Goal: Task Accomplishment & Management: Complete application form

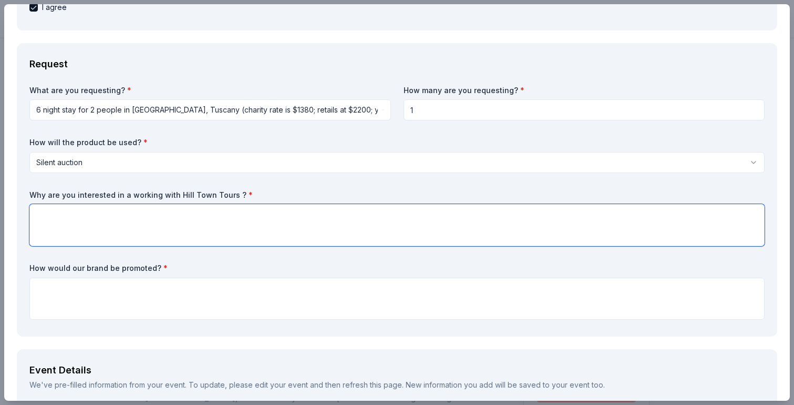
scroll to position [237, 0]
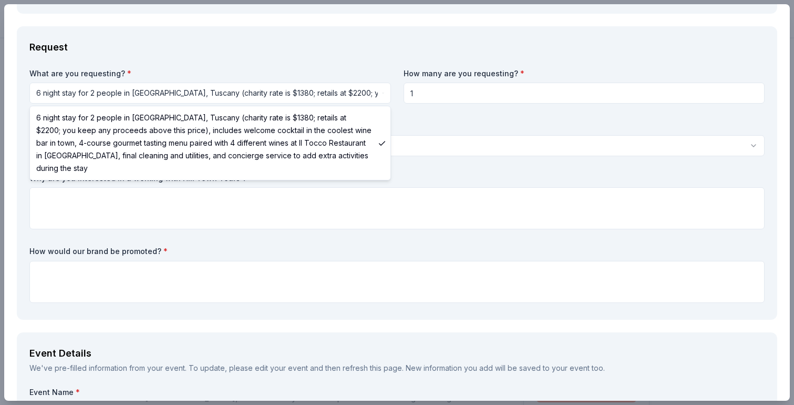
click at [313, 98] on html "Viz-Ability Plus trial ends on 2AM, 10/1 $10 in rewards Due in 11 days Share Hi…" at bounding box center [397, 202] width 794 height 405
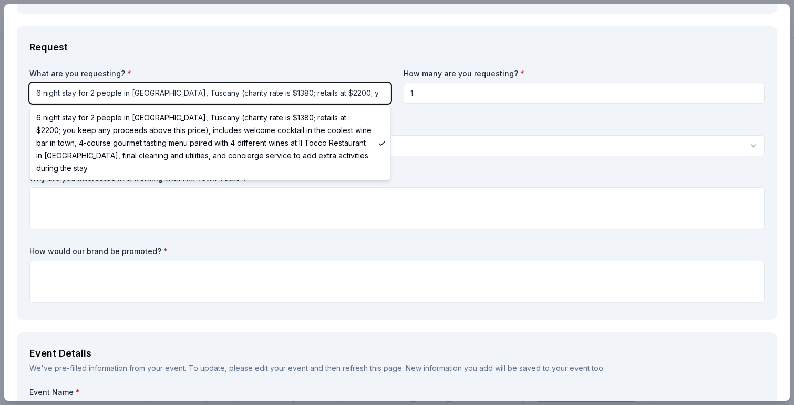
click at [328, 58] on html "Viz-Ability Plus trial ends on 2AM, 10/1 $10 in rewards Due in 11 days Share Hi…" at bounding box center [397, 202] width 794 height 405
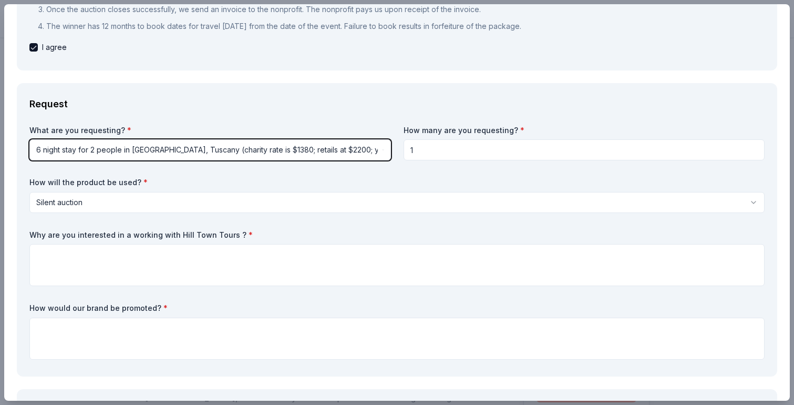
scroll to position [177, 0]
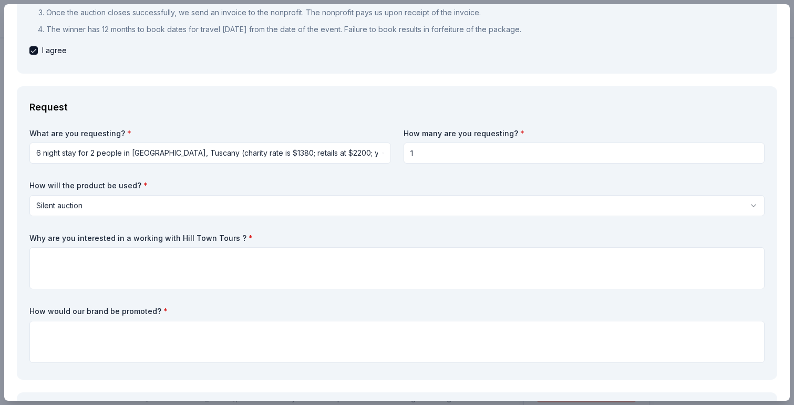
click at [478, 149] on input "1" at bounding box center [585, 152] width 362 height 21
click at [491, 109] on div "Request" at bounding box center [397, 107] width 736 height 17
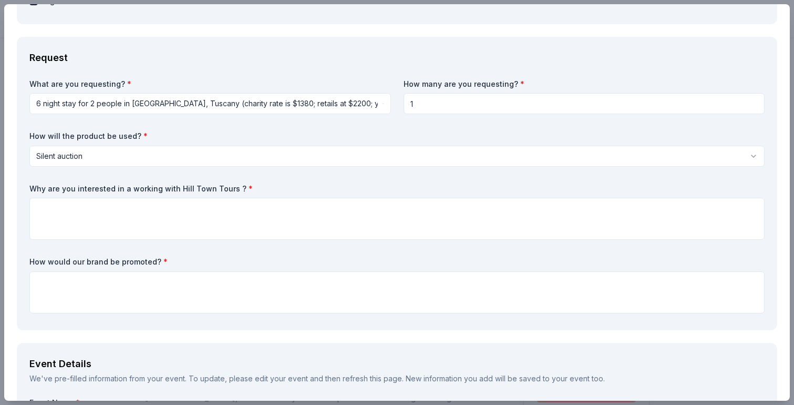
scroll to position [231, 0]
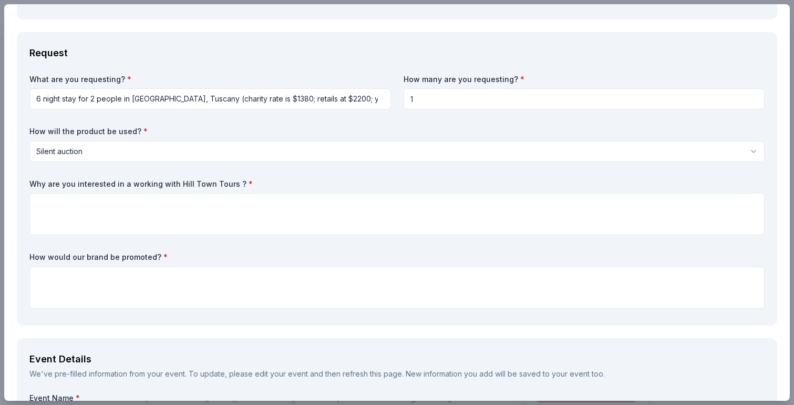
drag, startPoint x: 177, startPoint y: 185, endPoint x: 203, endPoint y: 185, distance: 25.8
click at [203, 185] on label "Why are you interested in a working with Hill Town Tours ? *" at bounding box center [397, 184] width 736 height 11
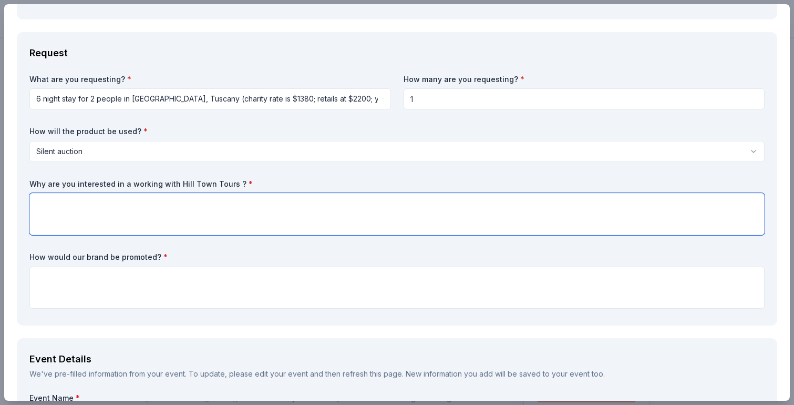
click at [381, 231] on textarea at bounding box center [397, 214] width 736 height 42
click at [373, 213] on textarea at bounding box center [397, 214] width 736 height 42
paste textarea "Hill Town Tours is celebrated for crafting immersive, once-in-a-lifetime travel…"
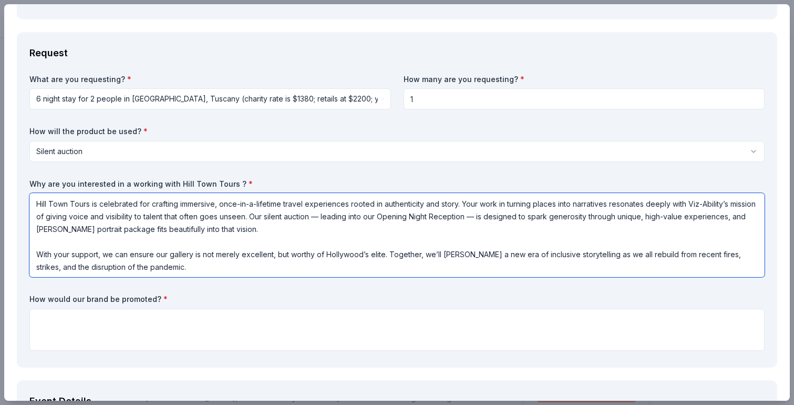
scroll to position [220, 0]
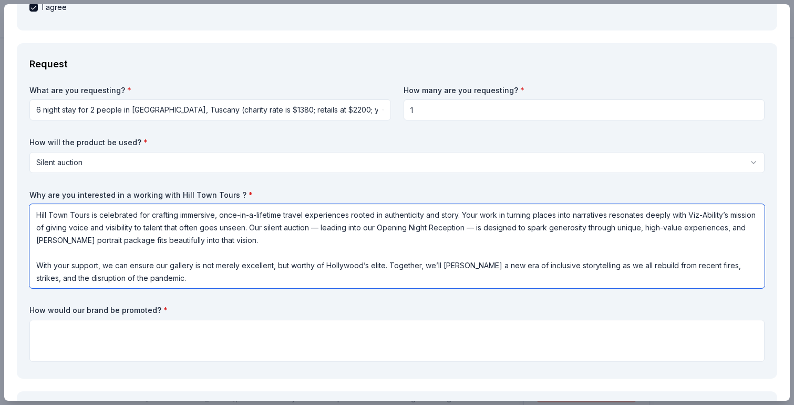
click at [463, 215] on textarea "Hill Town Tours is celebrated for crafting immersive, once-in-a-lifetime travel…" at bounding box center [397, 246] width 736 height 84
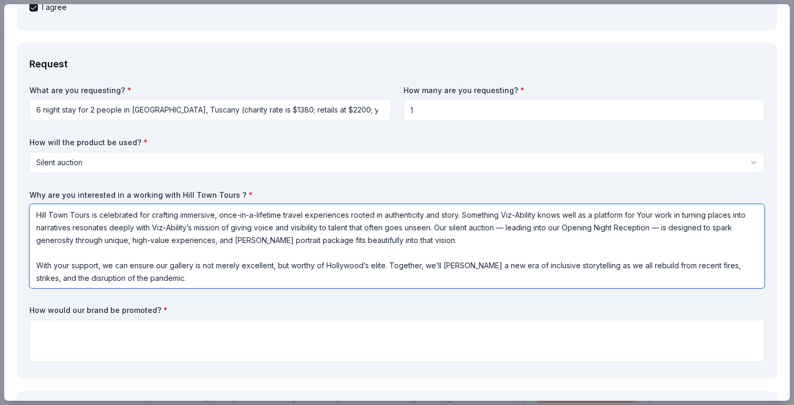
drag, startPoint x: 638, startPoint y: 215, endPoint x: 564, endPoint y: 215, distance: 74.1
click at [564, 215] on textarea "Hill Town Tours is celebrated for crafting immersive, once-in-a-lifetime travel…" at bounding box center [397, 246] width 736 height 84
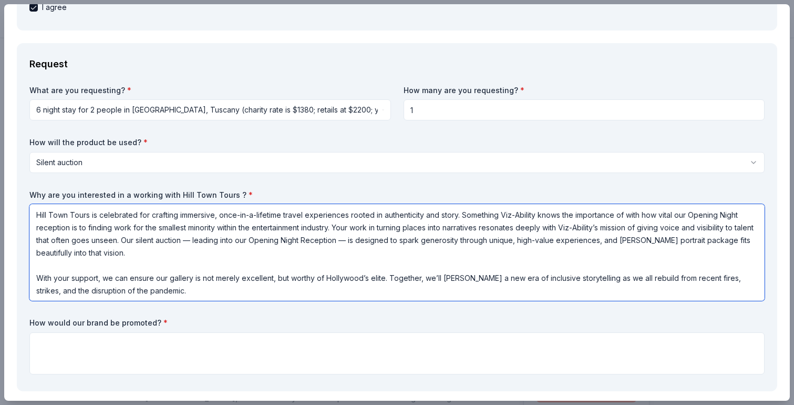
click at [213, 243] on textarea "Hill Town Tours is celebrated for crafting immersive, once-in-a-lifetime travel…" at bounding box center [397, 252] width 736 height 97
click at [362, 241] on textarea "Hill Town Tours is celebrated for crafting immersive, once-in-a-lifetime travel…" at bounding box center [397, 252] width 736 height 97
click at [637, 238] on textarea "Hill Town Tours is celebrated for crafting immersive, once-in-a-lifetime travel…" at bounding box center [397, 252] width 736 height 97
drag, startPoint x: 165, startPoint y: 252, endPoint x: 141, endPoint y: 241, distance: 25.9
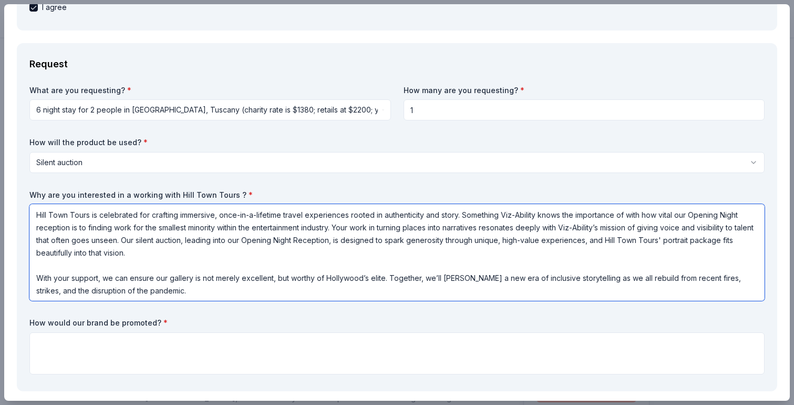
click at [140, 241] on textarea "Hill Town Tours is celebrated for crafting immersive, once-in-a-lifetime travel…" at bounding box center [397, 252] width 736 height 97
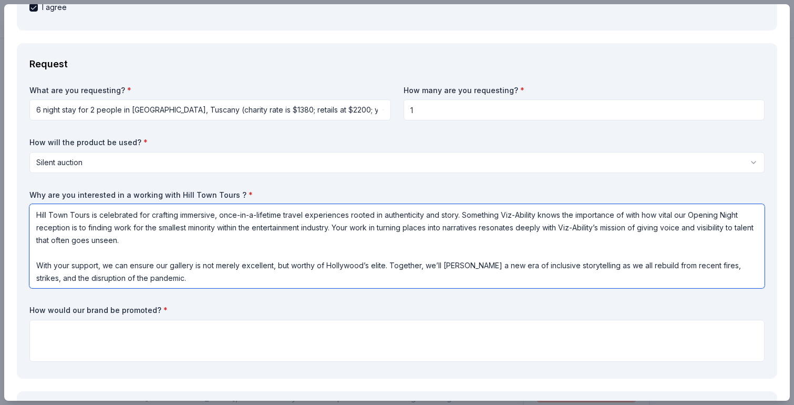
click at [37, 265] on textarea "Hill Town Tours is celebrated for crafting immersive, once-in-a-lifetime travel…" at bounding box center [397, 246] width 736 height 84
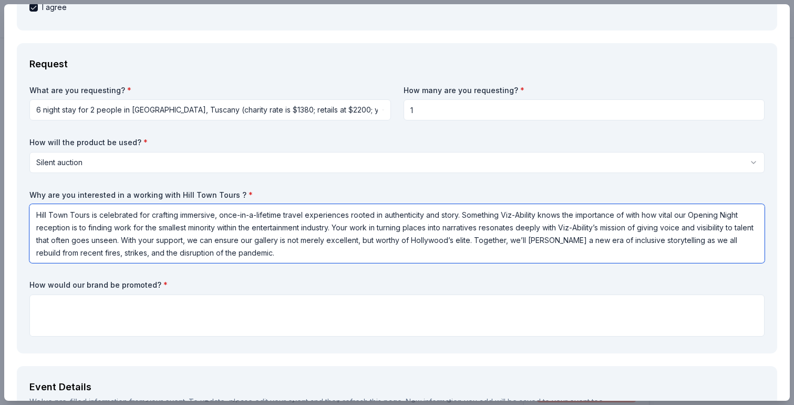
click at [296, 252] on textarea "Hill Town Tours is celebrated for crafting immersive, once-in-a-lifetime travel…" at bounding box center [397, 233] width 736 height 59
drag, startPoint x: 318, startPoint y: 256, endPoint x: 406, endPoint y: 268, distance: 89.2
click at [406, 268] on div "What are you requesting? * 6 night stay for 2 people in Cortona, Tuscany (chari…" at bounding box center [397, 213] width 736 height 256
click at [359, 252] on textarea "Hill Town Tours is celebrated for crafting immersive, once-in-a-lifetime travel…" at bounding box center [397, 233] width 736 height 59
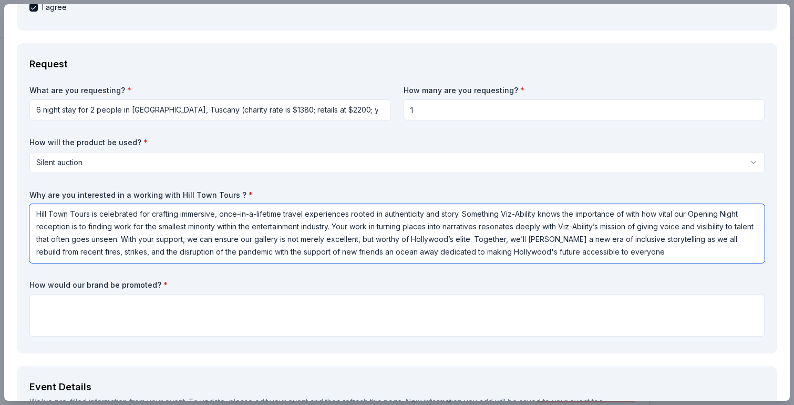
click at [661, 258] on textarea "Hill Town Tours is celebrated for crafting immersive, once-in-a-lifetime travel…" at bounding box center [397, 233] width 736 height 59
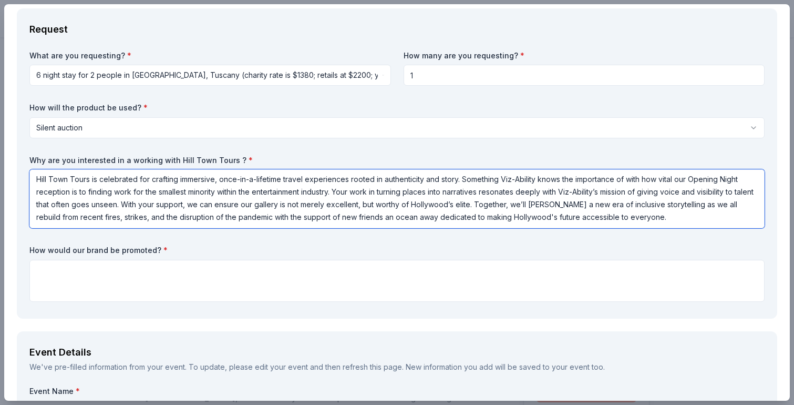
type textarea "Hill Town Tours is celebrated for crafting immersive, once-in-a-lifetime travel…"
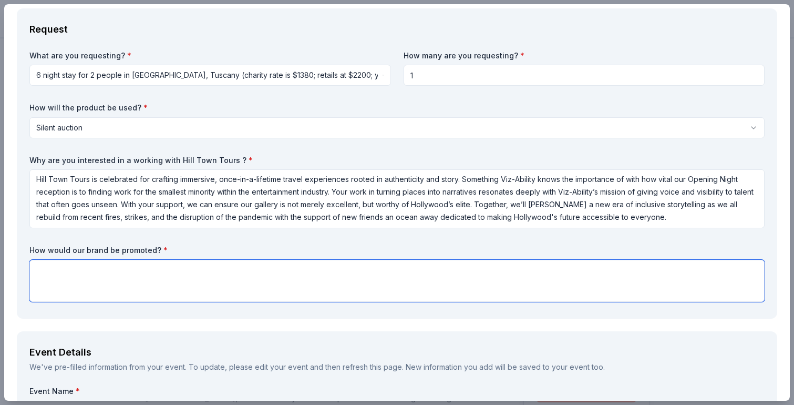
click at [230, 290] on textarea at bounding box center [397, 281] width 736 height 42
paste textarea "Viz-Ability is a résumé-forward pop-up gallery spotlighting mid-to-senior-level…"
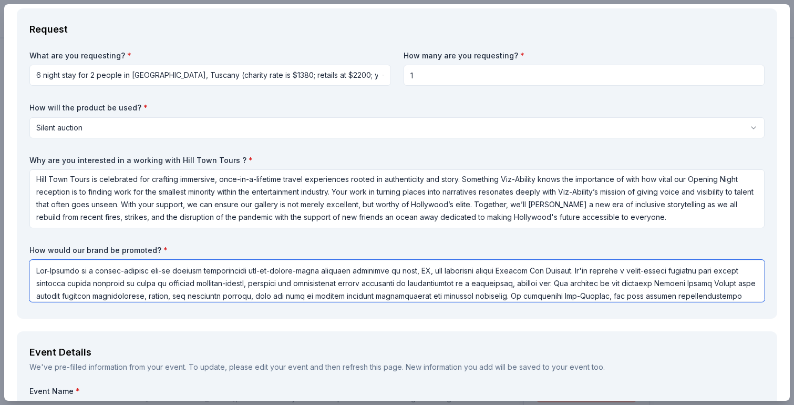
scroll to position [366, 0]
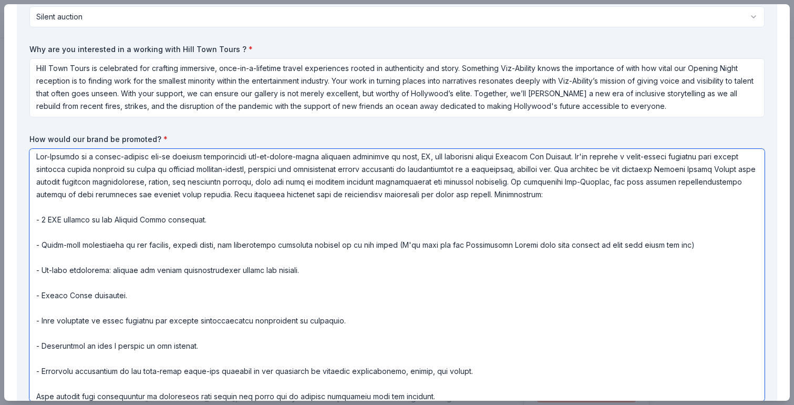
type textarea "Viz-Ability is a résumé-forward pop-up gallery spotlighting mid-to-senior-level…"
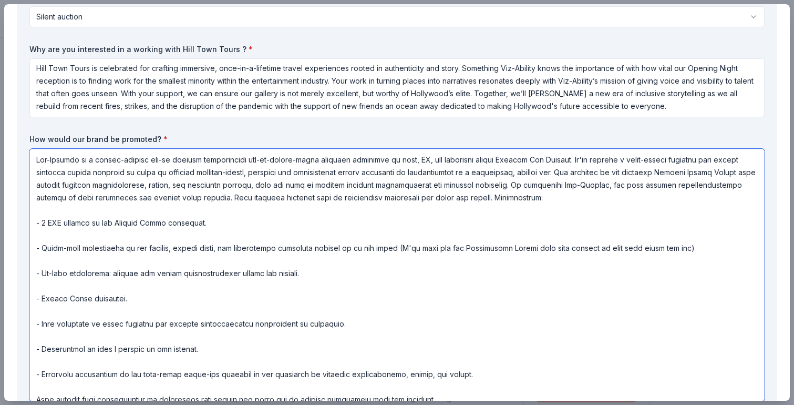
scroll to position [3, 0]
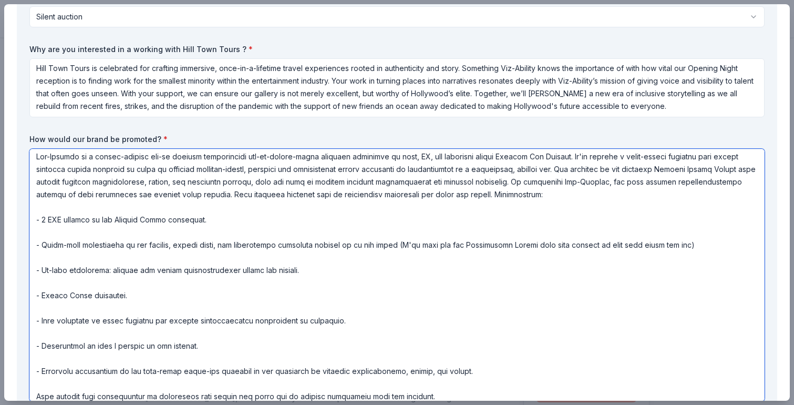
click at [220, 220] on textarea at bounding box center [397, 275] width 736 height 252
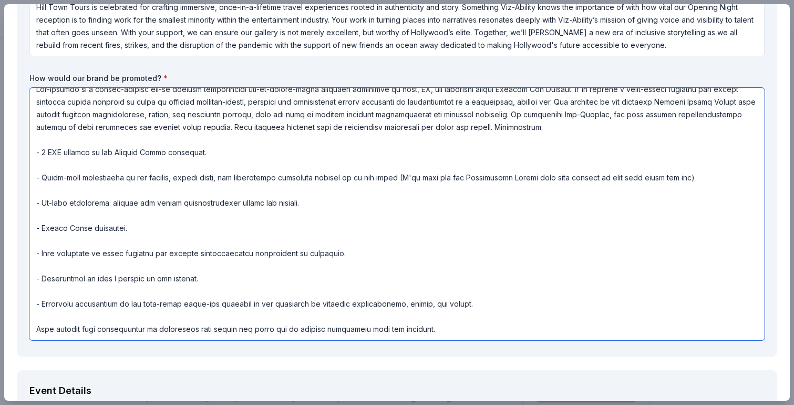
scroll to position [443, 0]
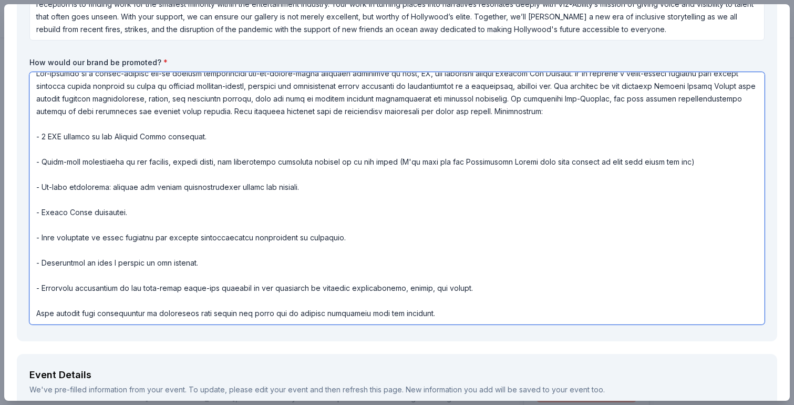
click at [427, 312] on textarea at bounding box center [397, 198] width 736 height 252
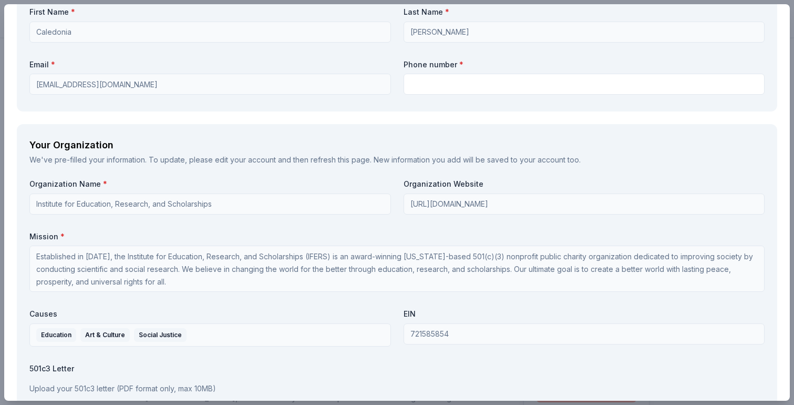
scroll to position [1248, 0]
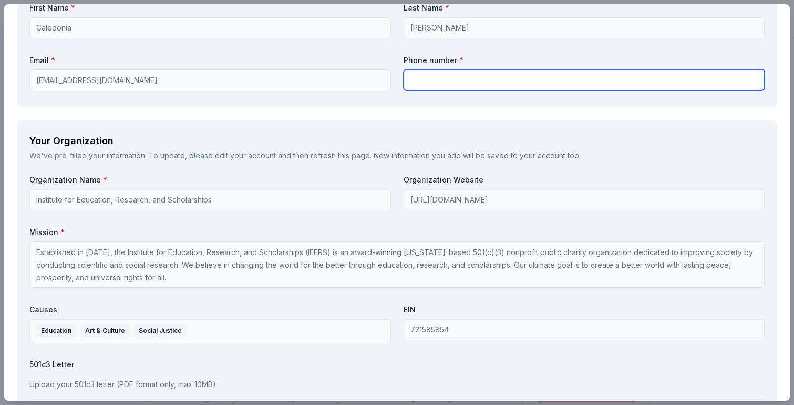
click at [472, 77] on input "text" at bounding box center [585, 79] width 362 height 21
type input "9497519623"
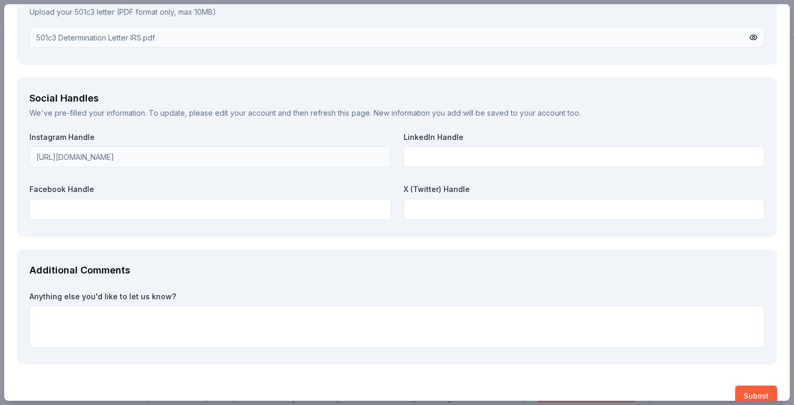
scroll to position [1639, 0]
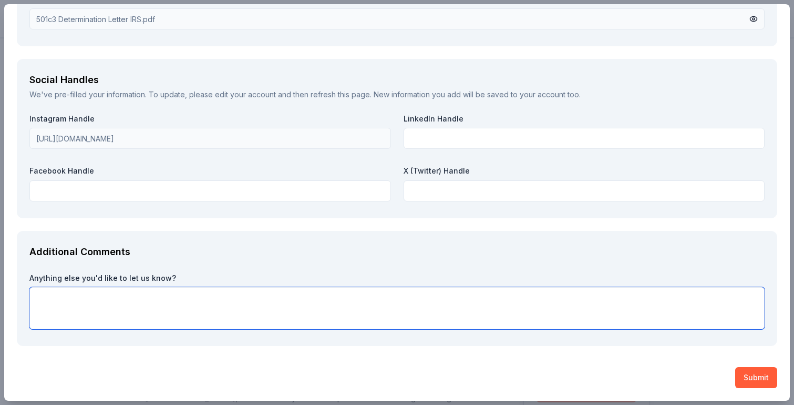
click at [264, 317] on textarea at bounding box center [397, 308] width 736 height 42
paste textarea "We recognize this request comes close to our event date, but as this is our fir…"
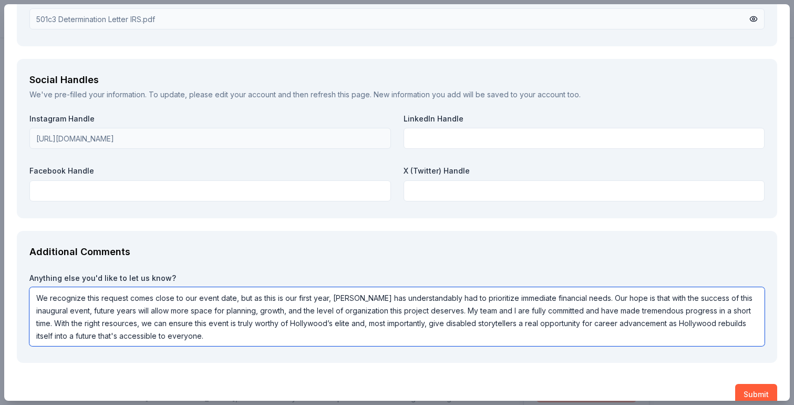
type textarea "We recognize this request comes close to our event date, but as this is our fir…"
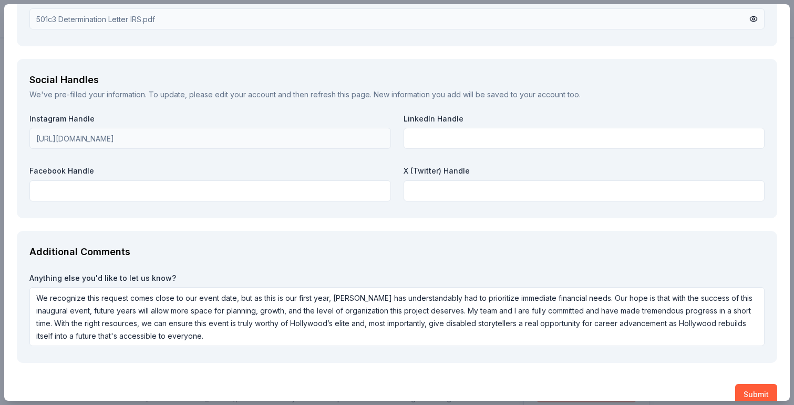
scroll to position [1, 0]
click at [758, 392] on button "Submit" at bounding box center [757, 394] width 42 height 21
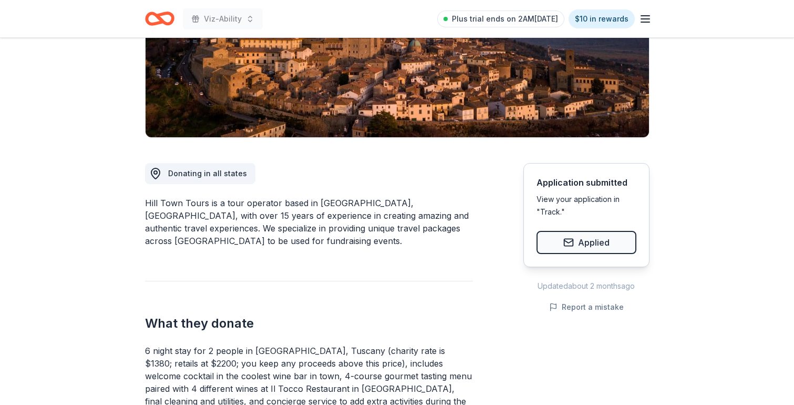
scroll to position [183, 0]
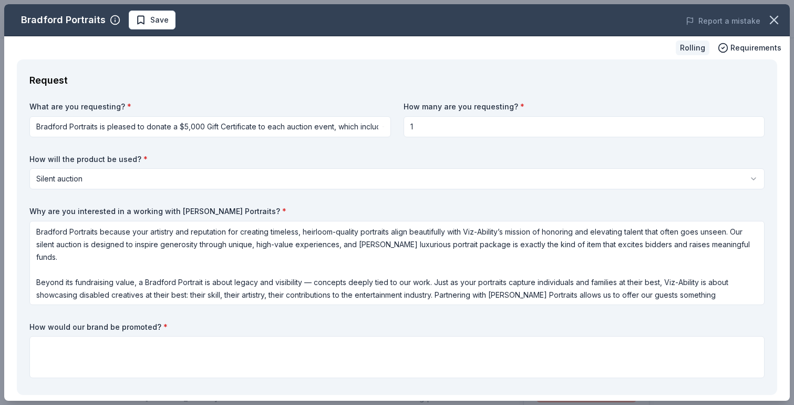
scroll to position [1, 0]
click at [138, 264] on textarea "Bradford Portraits because your artistry and reputation for creating timeless, …" at bounding box center [397, 263] width 736 height 84
drag, startPoint x: 135, startPoint y: 238, endPoint x: 135, endPoint y: 287, distance: 48.4
click at [135, 287] on textarea "Bradford Portraits because your artistry and reputation for creating timeless, …" at bounding box center [397, 263] width 736 height 84
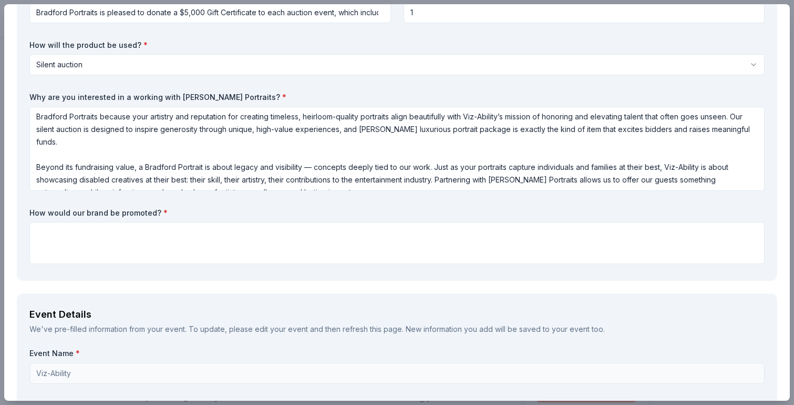
scroll to position [119, 0]
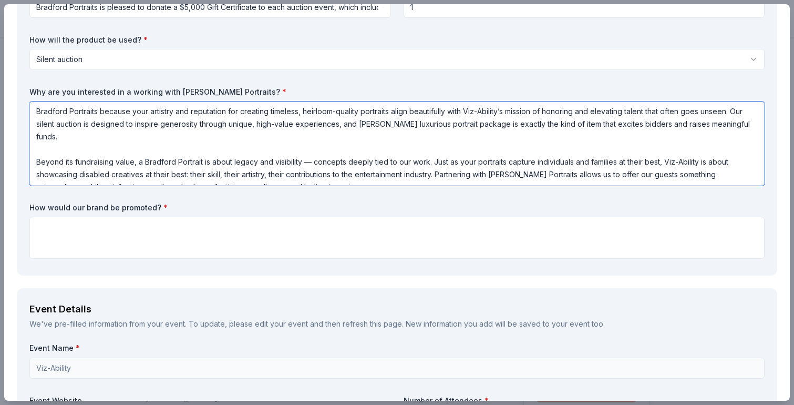
click at [139, 146] on textarea "Bradford Portraits because your artistry and reputation for creating timeless, …" at bounding box center [397, 143] width 736 height 84
drag, startPoint x: 102, startPoint y: 113, endPoint x: 436, endPoint y: 273, distance: 370.8
click at [436, 273] on div "Request What are you requesting? * Bradford Portraits is pleased to donate a $5…" at bounding box center [397, 107] width 761 height 335
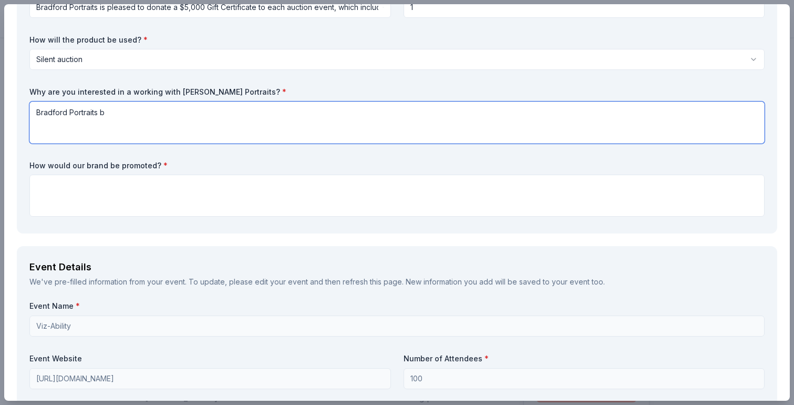
scroll to position [0, 0]
drag, startPoint x: 404, startPoint y: 113, endPoint x: 437, endPoint y: 117, distance: 32.8
click at [437, 117] on textarea "Bradford Portraits has prided itself as a business built on traditional storyte…" at bounding box center [397, 122] width 736 height 42
click at [504, 119] on textarea "Bradford Portraits has prided itself as a business built on traditional storyte…" at bounding box center [397, 122] width 736 height 42
drag, startPoint x: 479, startPoint y: 113, endPoint x: 400, endPoint y: 113, distance: 78.9
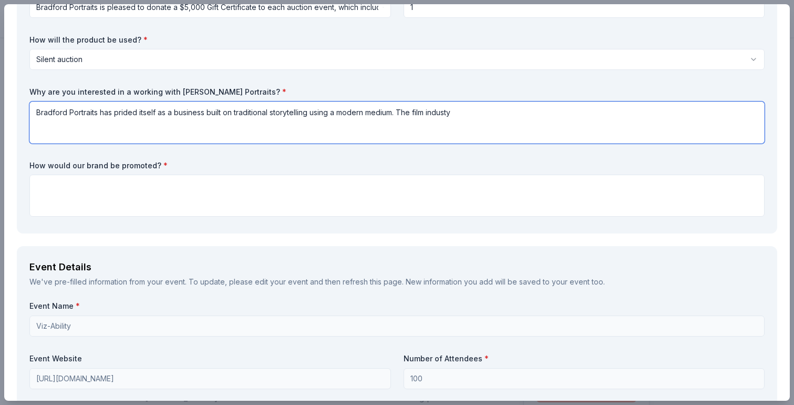
click at [400, 113] on textarea "Bradford Portraits has prided itself as a business built on traditional storyte…" at bounding box center [397, 122] width 736 height 42
paste textarea "Viz-Ability’s mission of honoring and elevating talent that often goes unseen. …"
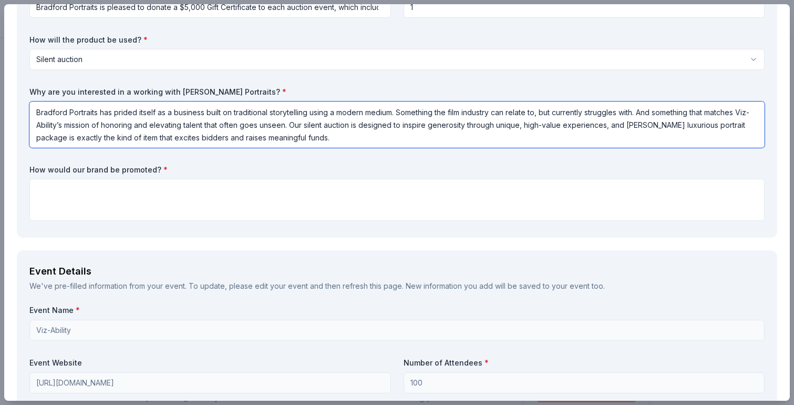
click at [365, 125] on textarea "Bradford Portraits has prided itself as a business built on traditional storyte…" at bounding box center [397, 124] width 736 height 46
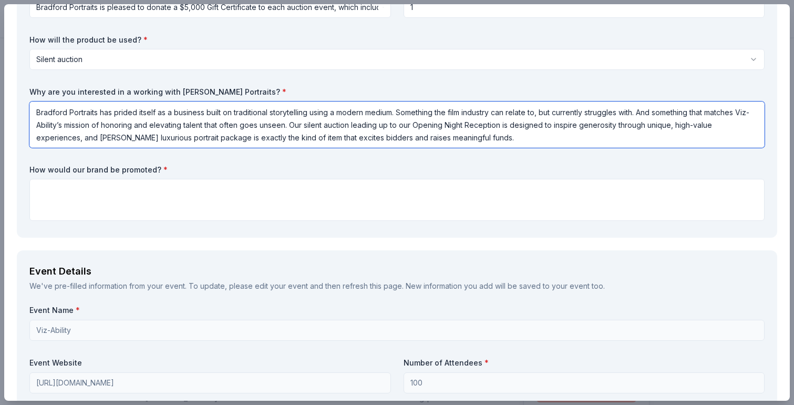
click at [505, 137] on textarea "Bradford Portraits has prided itself as a business built on traditional storyte…" at bounding box center [397, 124] width 736 height 46
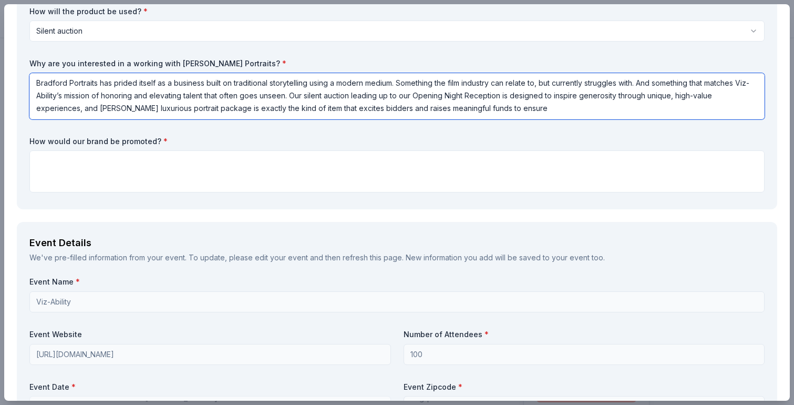
scroll to position [150, 0]
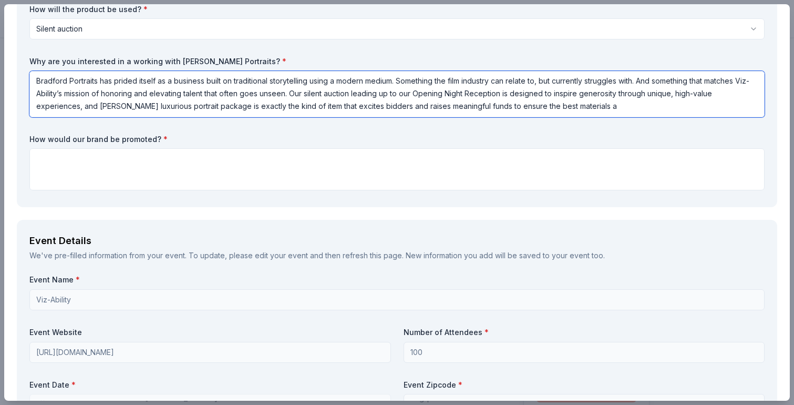
drag, startPoint x: 539, startPoint y: 108, endPoint x: 672, endPoint y: 129, distance: 134.7
click at [672, 129] on div "What are you requesting? * Bradford Portraits is pleased to donate a $5,000 Gif…" at bounding box center [397, 73] width 736 height 243
drag, startPoint x: 538, startPoint y: 106, endPoint x: 770, endPoint y: 132, distance: 232.9
click at [770, 132] on div "Request What are you requesting? * Bradford Portraits is pleased to donate a $5…" at bounding box center [397, 59] width 761 height 298
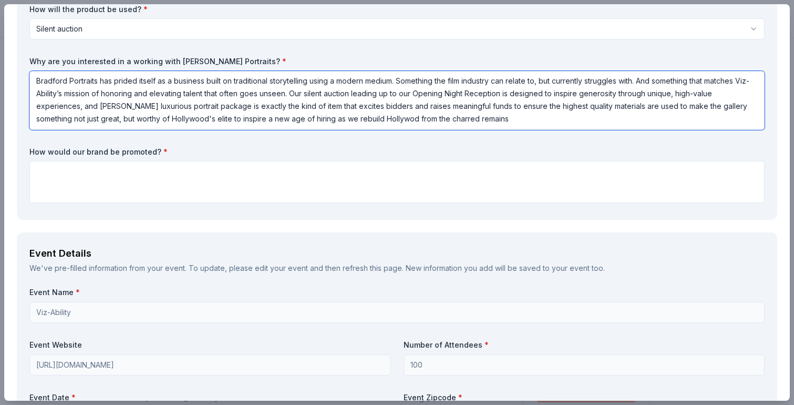
drag, startPoint x: 437, startPoint y: 119, endPoint x: 578, endPoint y: 138, distance: 142.1
click at [578, 138] on div "What are you requesting? * Bradford Portraits is pleased to donate a $5,000 Gif…" at bounding box center [397, 80] width 736 height 256
drag, startPoint x: 639, startPoint y: 118, endPoint x: 558, endPoint y: 29, distance: 120.6
click at [558, 29] on div "What are you requesting? * Bradford Portraits is pleased to donate a $5,000 Gif…" at bounding box center [397, 80] width 736 height 256
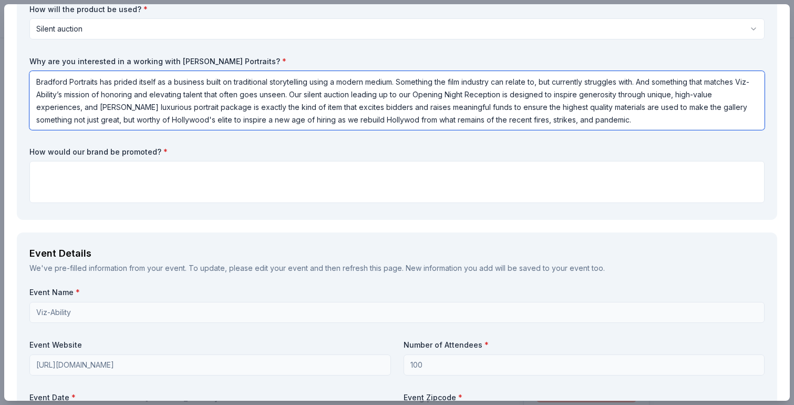
paste textarea "built its reputation on traditional storytelling through a modern medium — some…"
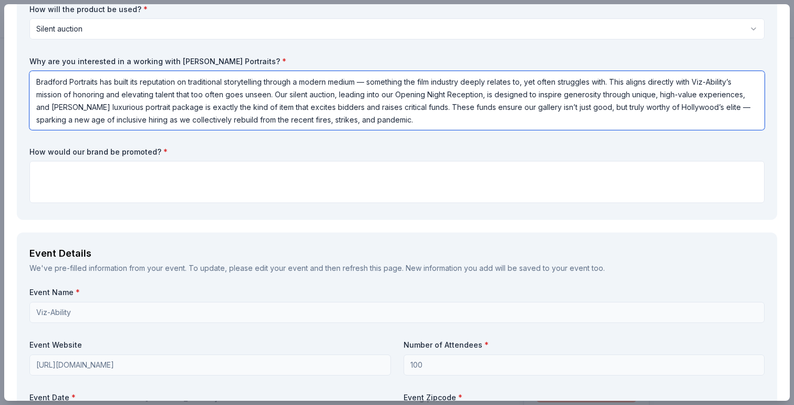
click at [370, 83] on textarea "Bradford Portraits has built its reputation on traditional storytelling through…" at bounding box center [397, 100] width 736 height 59
click at [713, 105] on textarea "Bradford Portraits has built its reputation on traditional storytelling through…" at bounding box center [397, 100] width 736 height 59
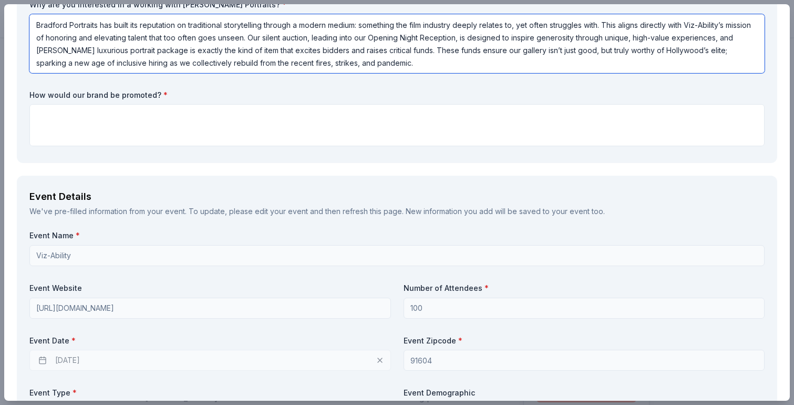
scroll to position [203, 0]
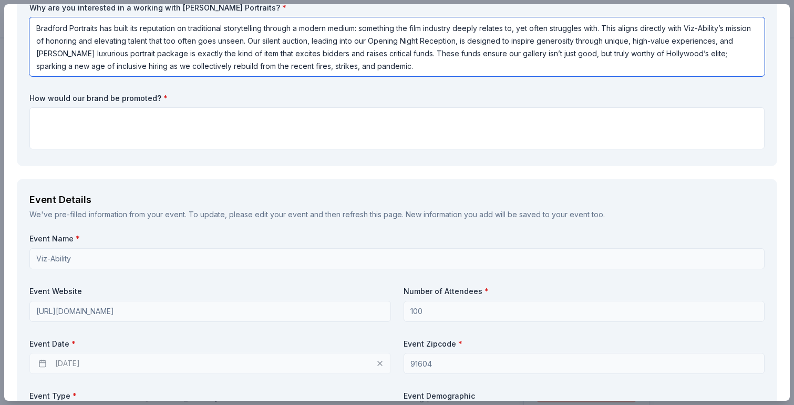
type textarea "Bradford Portraits has built its reputation on traditional storytelling through…"
click at [186, 136] on textarea at bounding box center [397, 128] width 736 height 42
paste textarea "Viz-Ability is a résumé-forward pop-up gallery spotlighting mid-to-senior-level…"
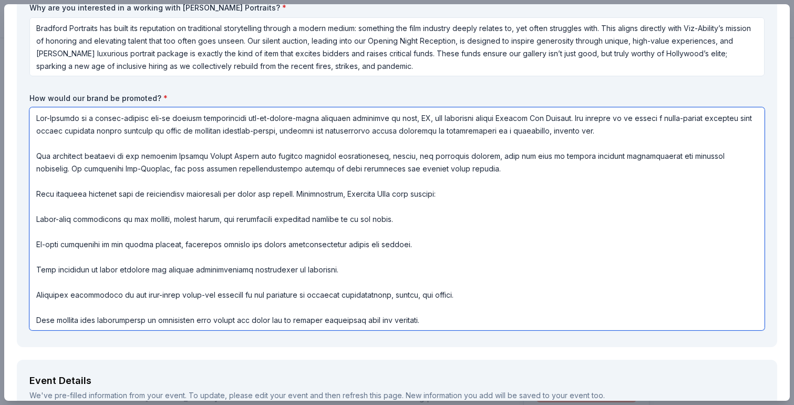
scroll to position [170, 0]
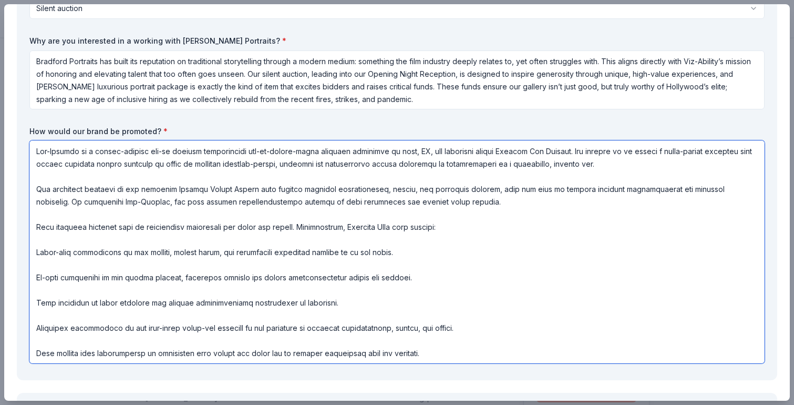
click at [38, 190] on textarea at bounding box center [397, 251] width 736 height 223
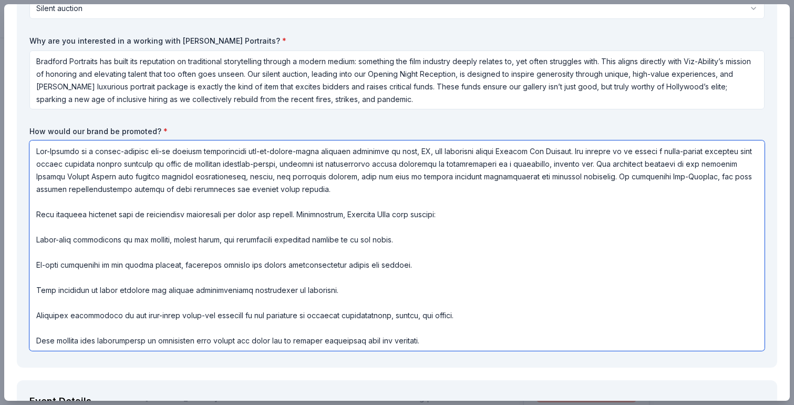
click at [640, 150] on textarea at bounding box center [397, 245] width 736 height 210
drag, startPoint x: 565, startPoint y: 151, endPoint x: 648, endPoint y: 149, distance: 83.1
click at [648, 149] on textarea at bounding box center [397, 245] width 736 height 210
click at [578, 168] on textarea at bounding box center [397, 245] width 736 height 210
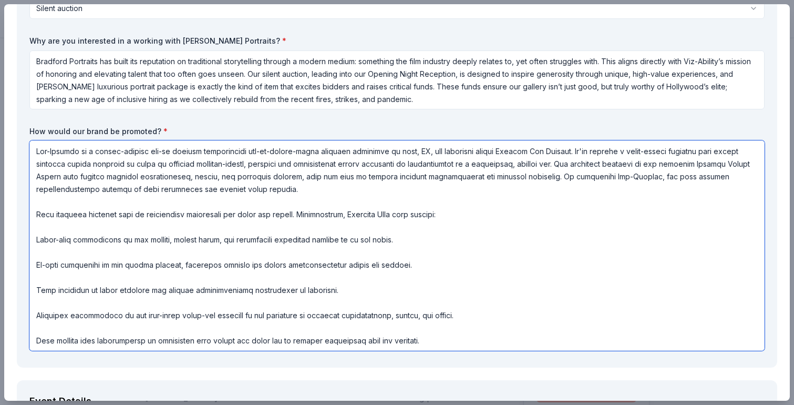
click at [578, 168] on textarea at bounding box center [397, 245] width 736 height 210
click at [241, 188] on textarea at bounding box center [397, 245] width 736 height 210
click at [35, 215] on textarea at bounding box center [397, 245] width 736 height 210
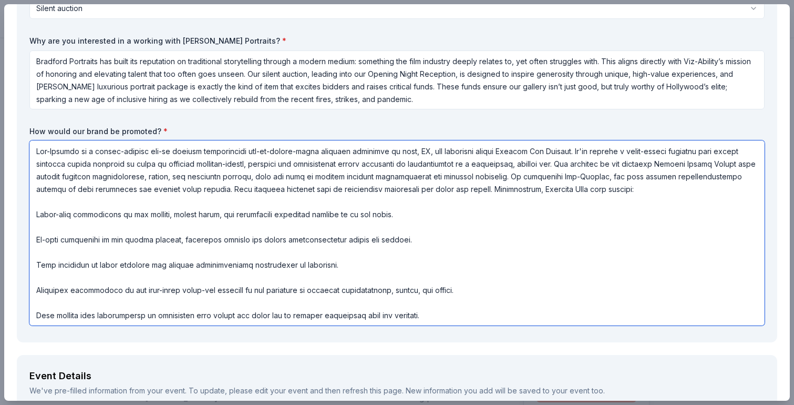
drag, startPoint x: 491, startPoint y: 190, endPoint x: 579, endPoint y: 188, distance: 88.9
click at [579, 188] on textarea at bounding box center [397, 232] width 736 height 185
click at [34, 214] on textarea at bounding box center [397, 232] width 736 height 185
click at [441, 217] on textarea at bounding box center [397, 232] width 736 height 185
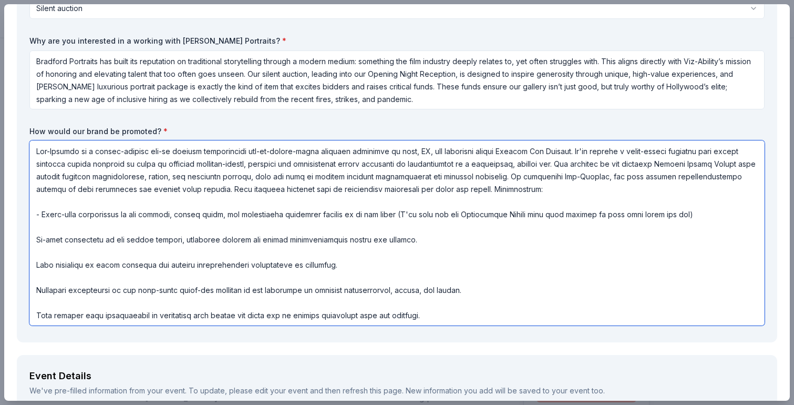
click at [37, 241] on textarea at bounding box center [397, 232] width 736 height 185
drag, startPoint x: 98, startPoint y: 243, endPoint x: 167, endPoint y: 242, distance: 68.4
click at [167, 242] on textarea at bounding box center [397, 232] width 736 height 185
click at [118, 240] on textarea at bounding box center [397, 232] width 736 height 185
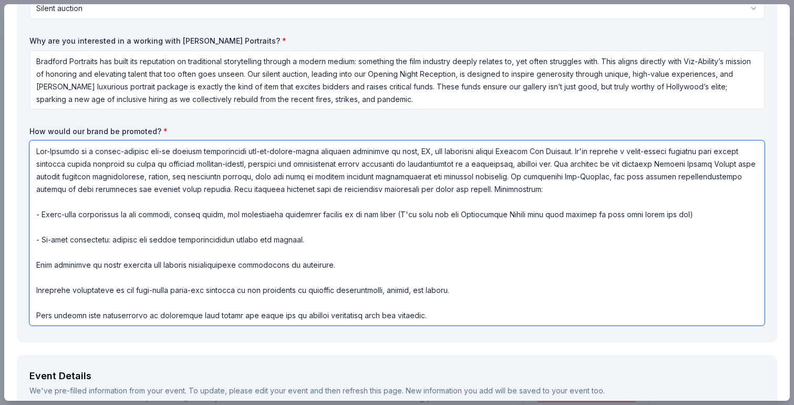
click at [35, 266] on textarea at bounding box center [397, 232] width 736 height 185
click at [37, 291] on textarea at bounding box center [397, 232] width 736 height 185
click at [36, 315] on textarea at bounding box center [397, 232] width 736 height 185
drag, startPoint x: 36, startPoint y: 315, endPoint x: 411, endPoint y: 307, distance: 374.4
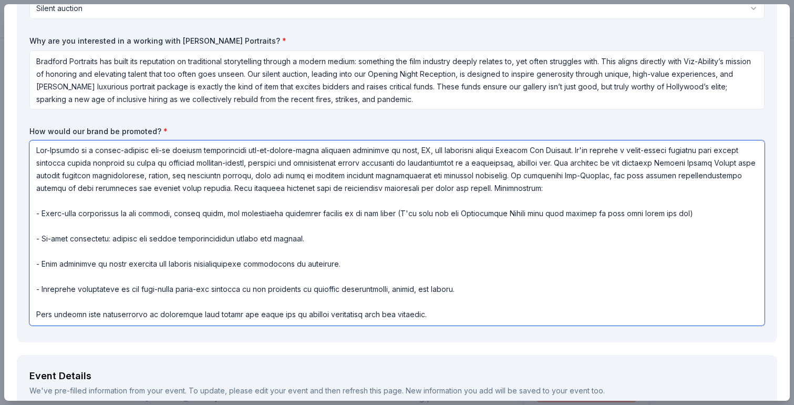
click at [411, 307] on textarea at bounding box center [397, 232] width 736 height 185
drag, startPoint x: 415, startPoint y: 318, endPoint x: 100, endPoint y: 308, distance: 315.1
click at [99, 308] on textarea at bounding box center [397, 232] width 736 height 185
click at [94, 314] on textarea at bounding box center [397, 232] width 736 height 185
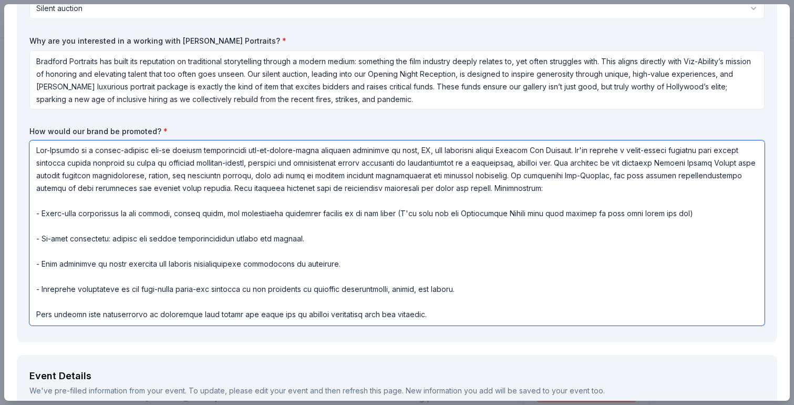
click at [94, 314] on textarea at bounding box center [397, 232] width 736 height 185
click at [318, 237] on textarea at bounding box center [397, 232] width 736 height 185
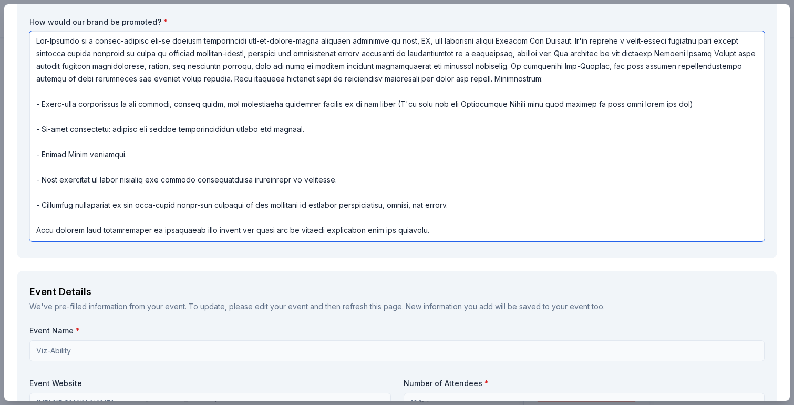
scroll to position [281, 0]
click at [483, 202] on textarea at bounding box center [397, 135] width 736 height 210
click at [369, 179] on textarea at bounding box center [397, 135] width 736 height 210
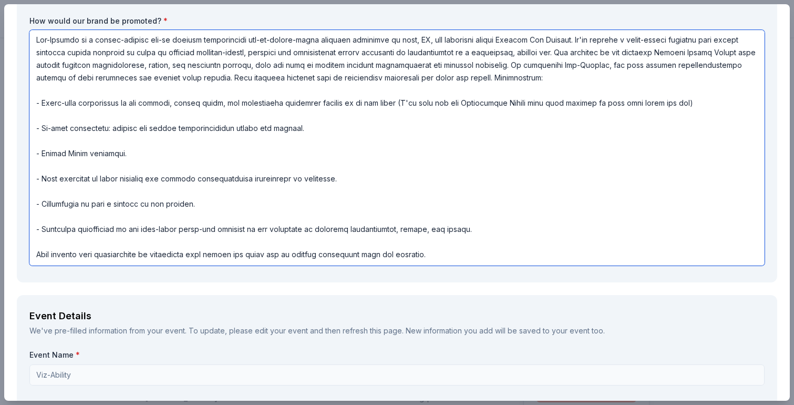
click at [319, 128] on textarea at bounding box center [397, 148] width 736 height 236
click at [510, 83] on textarea at bounding box center [397, 148] width 736 height 236
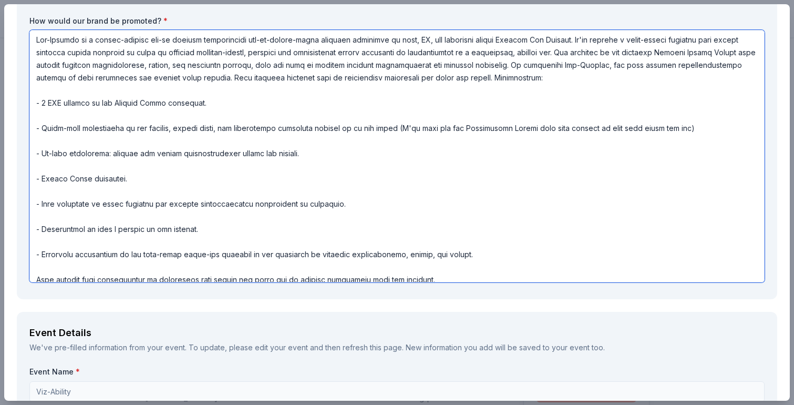
scroll to position [9, 0]
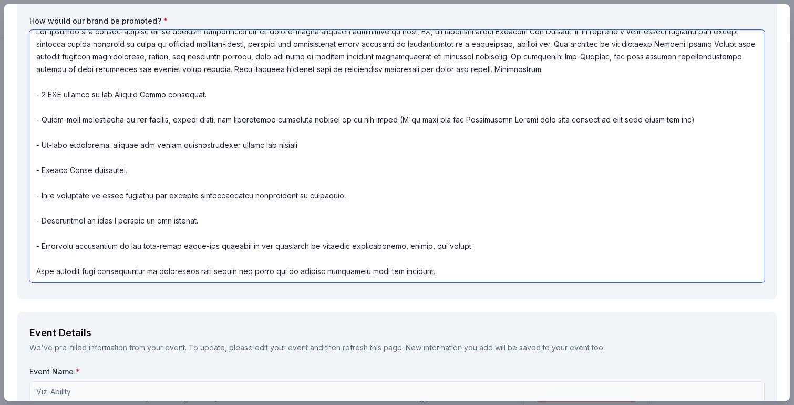
click at [432, 268] on textarea at bounding box center [397, 156] width 736 height 252
drag, startPoint x: 438, startPoint y: 274, endPoint x: 484, endPoint y: 290, distance: 48.9
click at [484, 290] on div "Request What are you requesting? * Bradford Portraits is pleased to donate a $5…" at bounding box center [397, 39] width 761 height 520
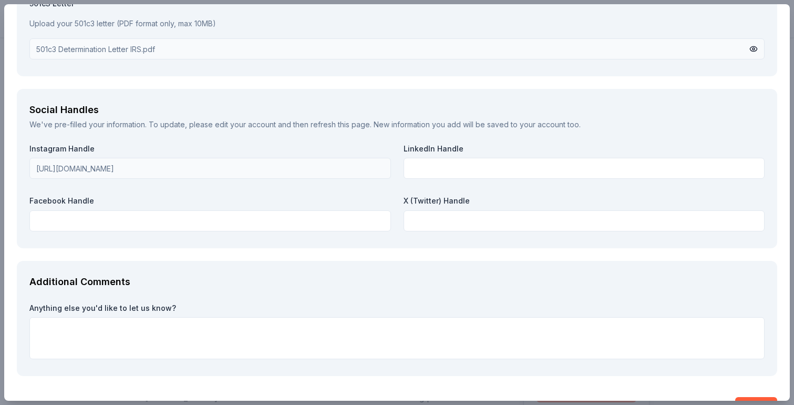
scroll to position [1556, 0]
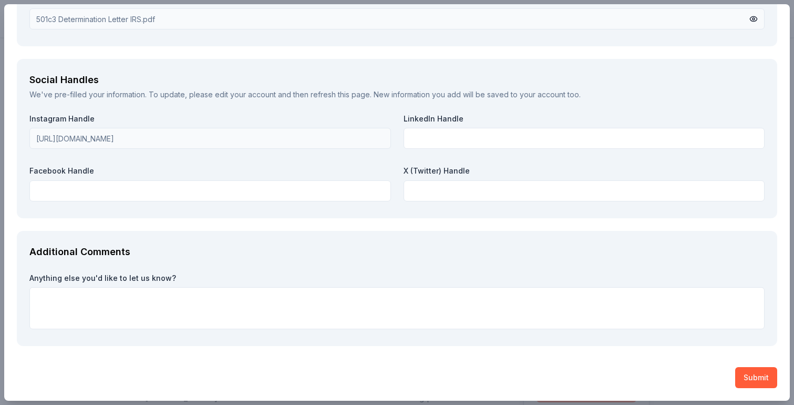
type textarea "Viz-Ability is a résumé-forward pop-up gallery spotlighting mid-to-senior-level…"
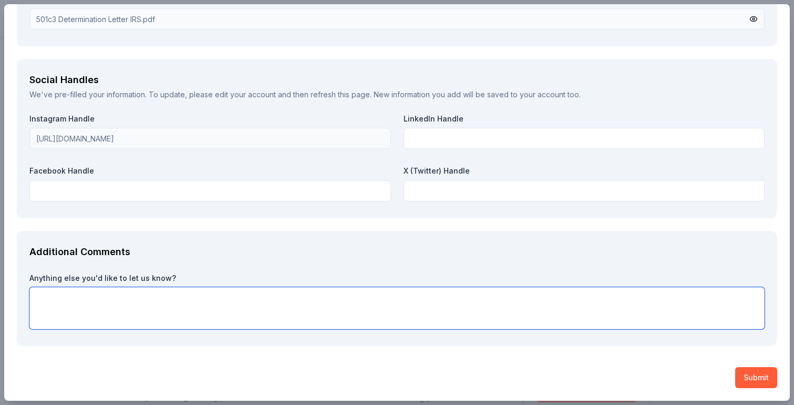
click at [336, 309] on textarea at bounding box center [397, 308] width 736 height 42
click at [250, 300] on textarea "We know this is last minute, but because this is our" at bounding box center [397, 308] width 736 height 42
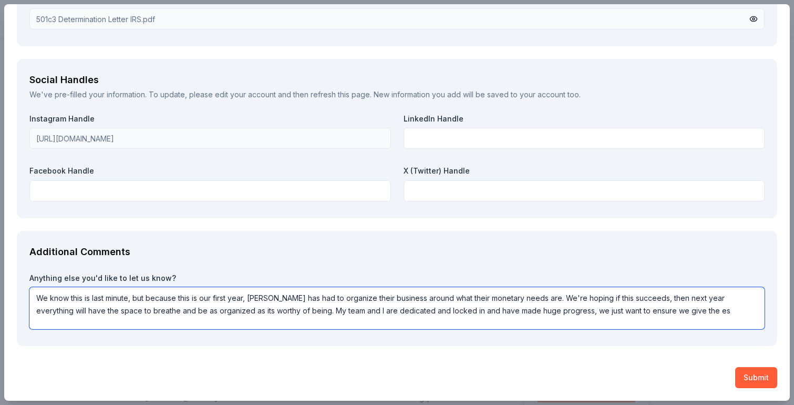
drag, startPoint x: 632, startPoint y: 313, endPoint x: 735, endPoint y: 322, distance: 102.9
click at [735, 322] on textarea "We know this is last minute, but because this is our first year, Radford has ha…" at bounding box center [397, 308] width 736 height 42
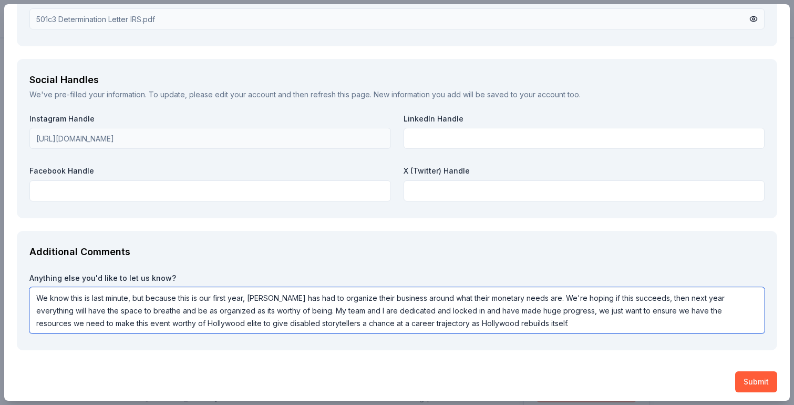
click at [598, 303] on textarea "We know this is last minute, but because this is our first year, Radford has ha…" at bounding box center [397, 310] width 736 height 46
paste textarea "recognize this request comes close to our event date, but as this is our first …"
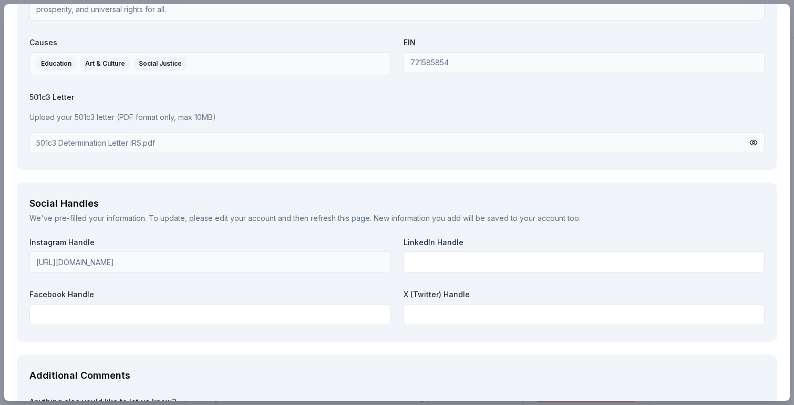
scroll to position [1573, 0]
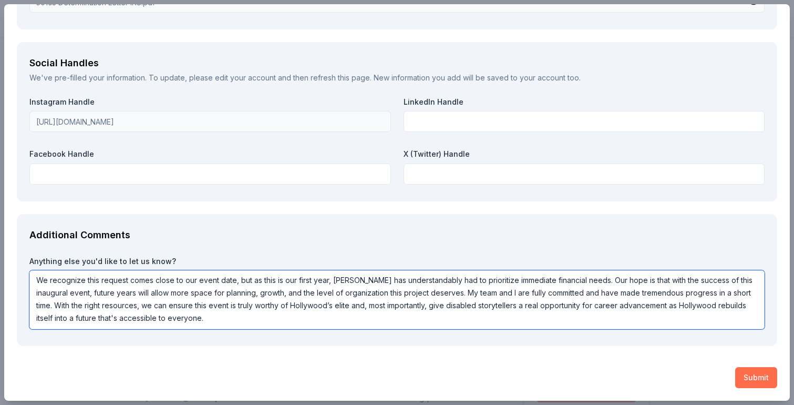
type textarea "We recognize this request comes close to our event date, but as this is our fir…"
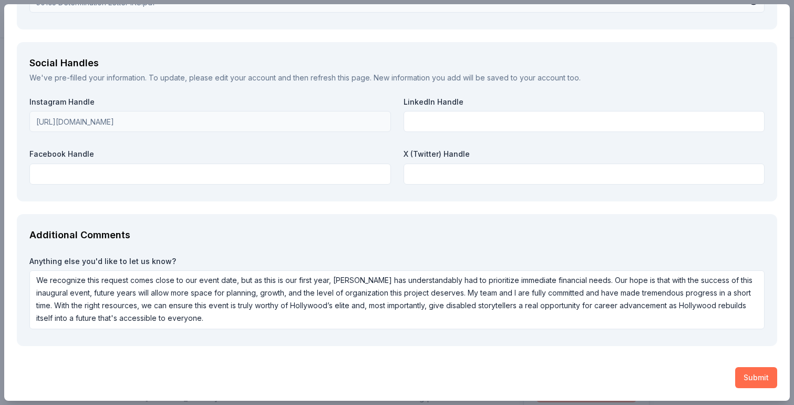
click at [757, 376] on button "Submit" at bounding box center [757, 377] width 42 height 21
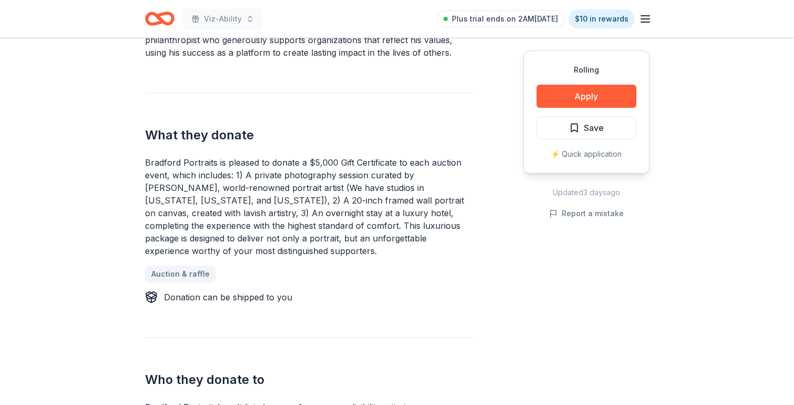
scroll to position [389, 0]
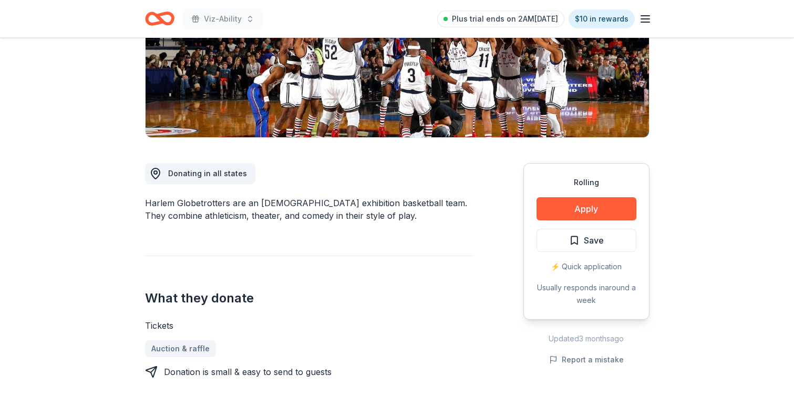
scroll to position [180, 0]
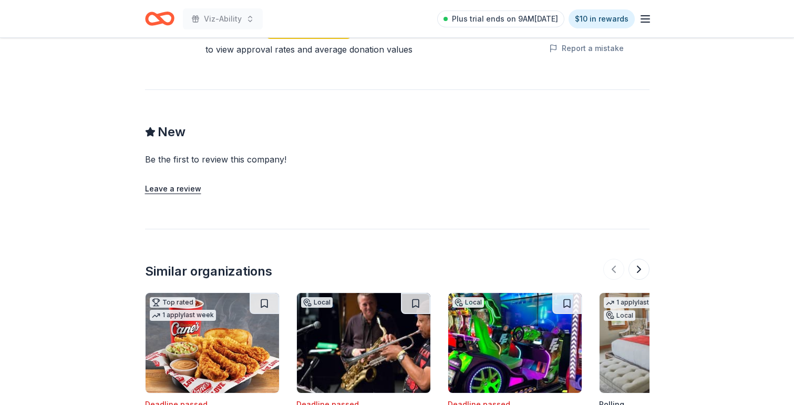
scroll to position [859, 0]
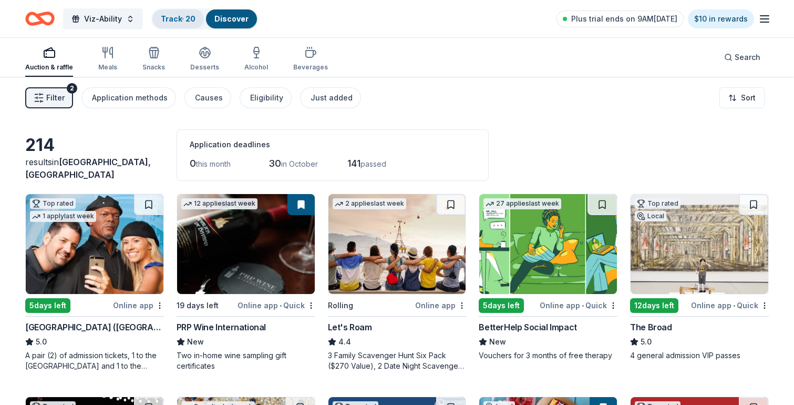
click at [176, 24] on div "Track · 20" at bounding box center [178, 18] width 52 height 19
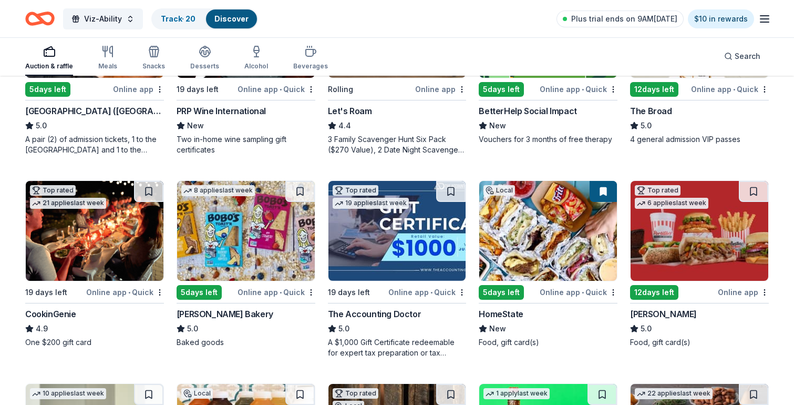
scroll to position [1, 0]
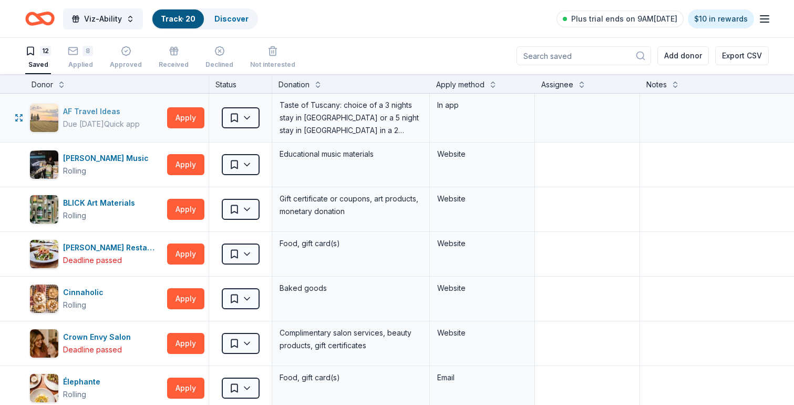
click at [109, 113] on div "AF Travel Ideas" at bounding box center [101, 111] width 77 height 13
click at [88, 52] on div "8" at bounding box center [88, 51] width 11 height 11
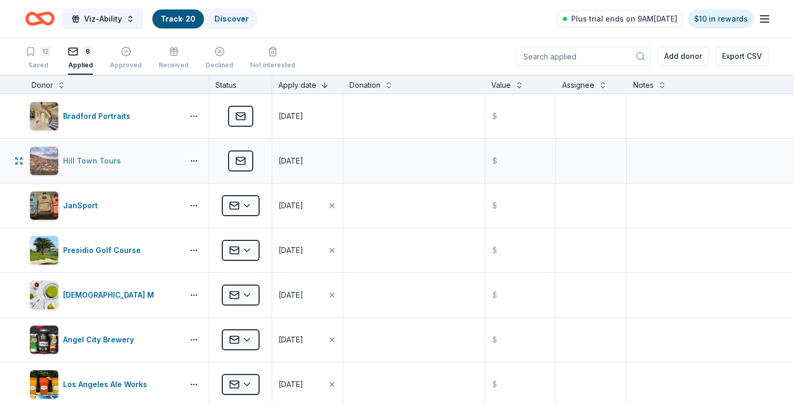
click at [101, 164] on div "Hill Town Tours" at bounding box center [94, 161] width 62 height 13
click at [193, 161] on button "button" at bounding box center [193, 161] width 21 height 8
click at [169, 203] on div "View application" at bounding box center [155, 207] width 93 height 19
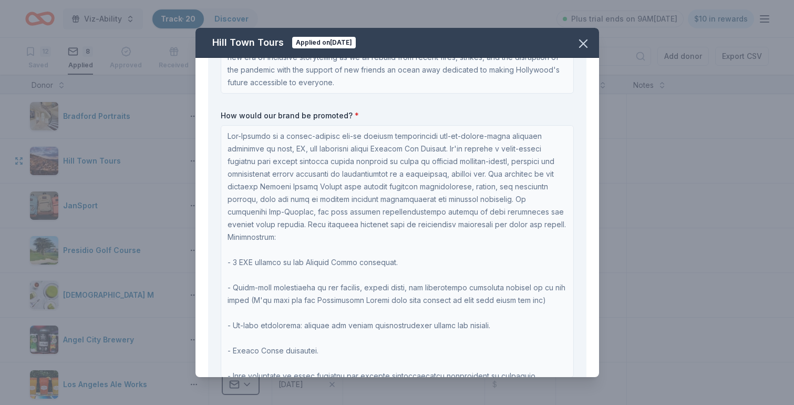
scroll to position [98, 0]
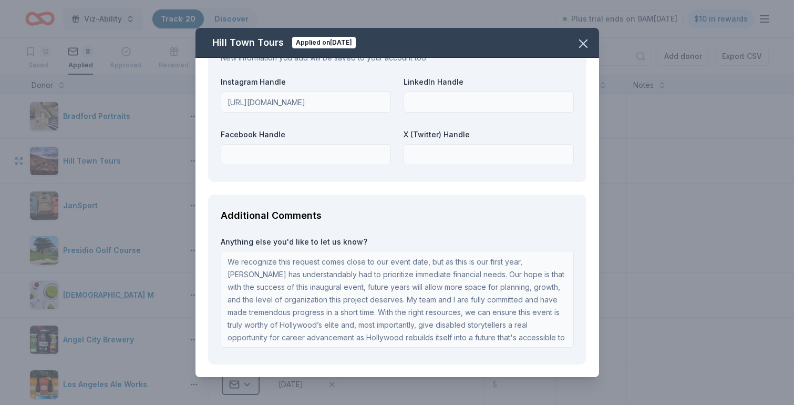
click at [330, 189] on div "Brand Requirements Before continuing the application, please read and check off…" at bounding box center [398, 217] width 404 height 319
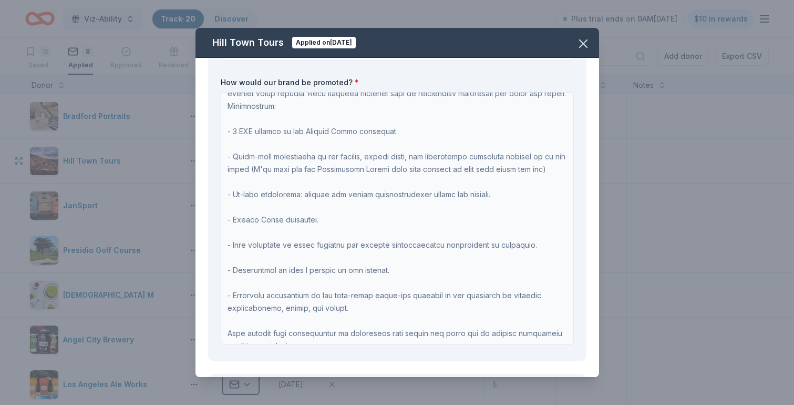
click at [577, 129] on div "Request What are you requesting? * 6 night stay for 2 people in Cortona, Tuscan…" at bounding box center [397, 70] width 379 height 584
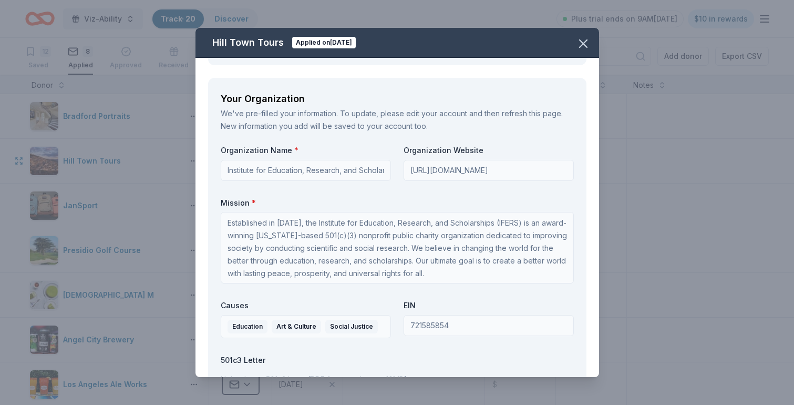
scroll to position [1944, 0]
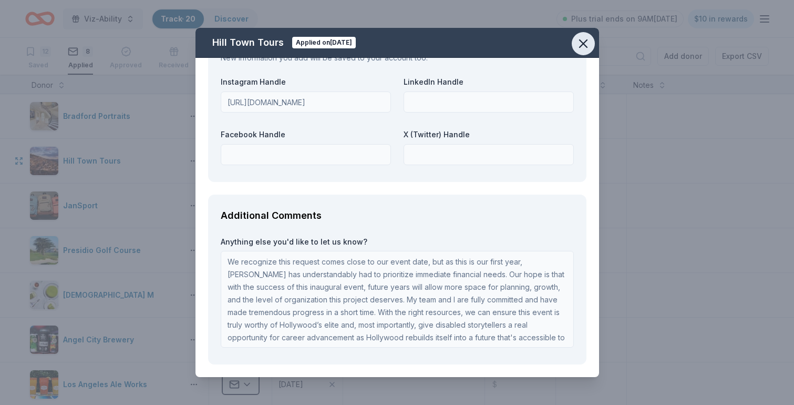
click at [584, 44] on icon "button" at bounding box center [583, 43] width 7 height 7
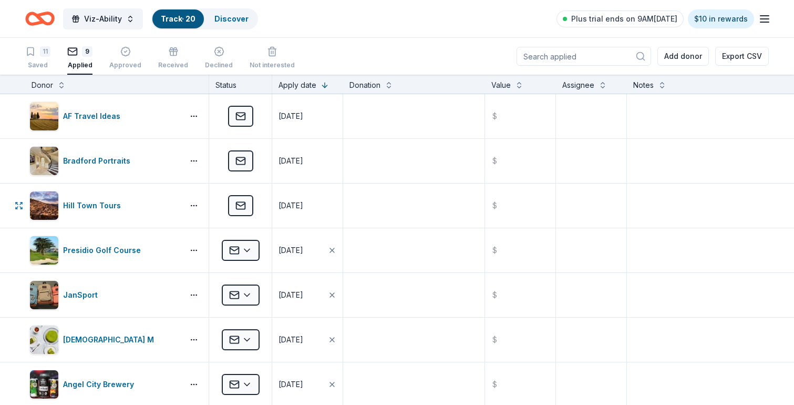
click at [41, 24] on icon "Home" at bounding box center [39, 18] width 29 height 25
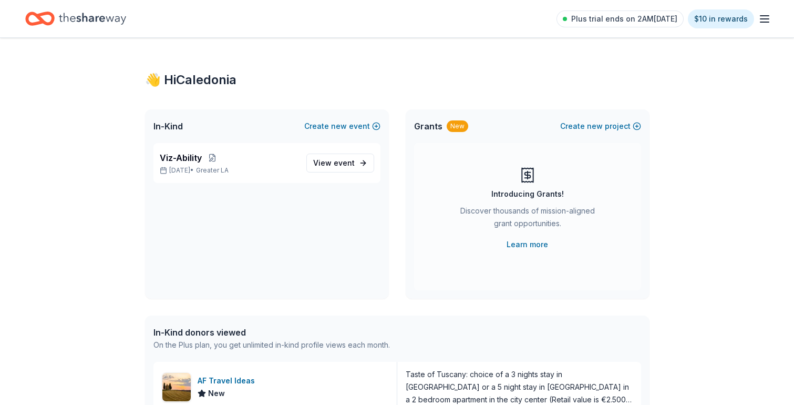
click at [99, 22] on icon "Home" at bounding box center [92, 19] width 67 height 22
click at [186, 168] on p "Oct 22, 2025 • Greater LA" at bounding box center [229, 170] width 138 height 8
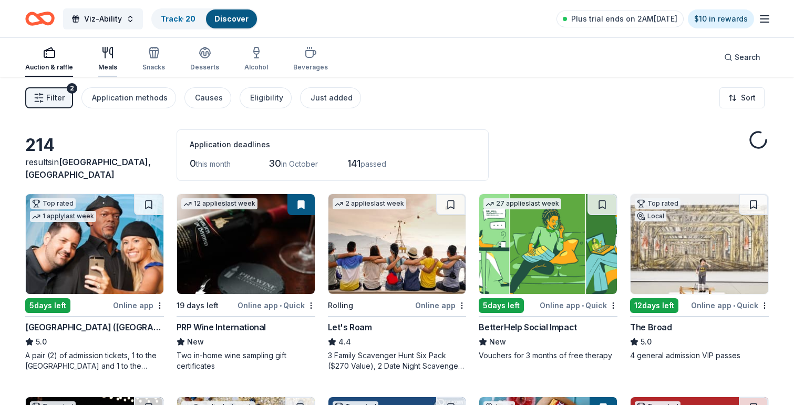
click at [110, 58] on icon "button" at bounding box center [107, 52] width 13 height 13
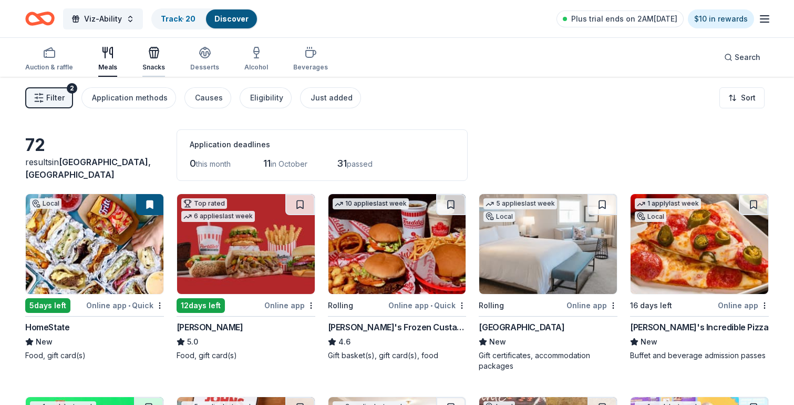
click at [156, 62] on div "Snacks" at bounding box center [153, 58] width 23 height 25
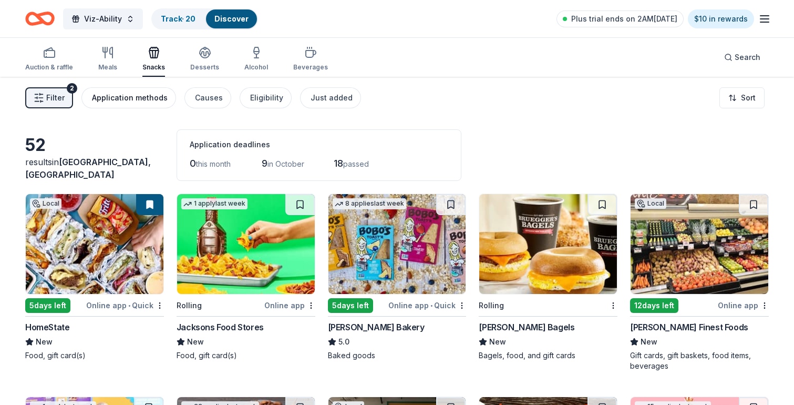
click at [123, 98] on div "Application methods" at bounding box center [130, 97] width 76 height 13
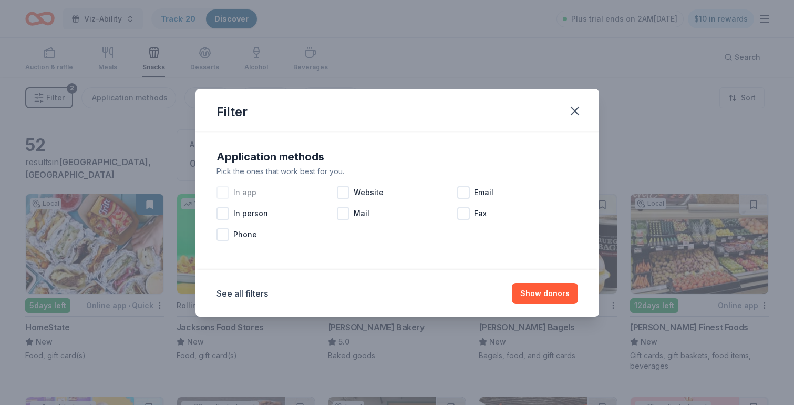
click at [231, 191] on div "In app" at bounding box center [277, 192] width 120 height 21
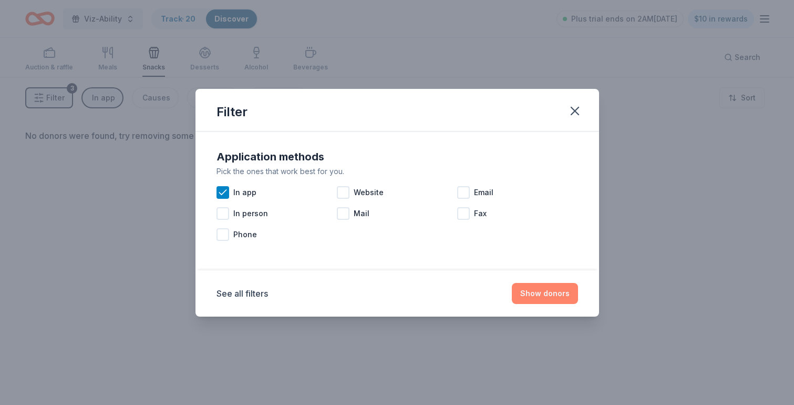
click at [550, 290] on button "Show donors" at bounding box center [545, 293] width 66 height 21
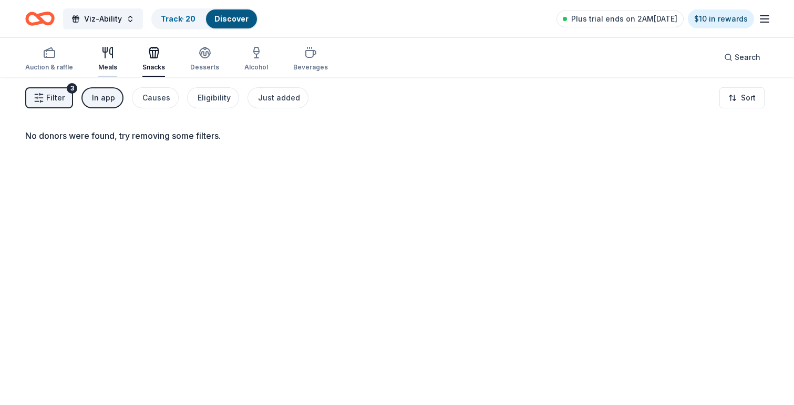
click at [108, 63] on div "Meals" at bounding box center [107, 58] width 19 height 25
click at [145, 59] on div "Snacks" at bounding box center [153, 58] width 23 height 25
click at [198, 59] on div "Desserts" at bounding box center [204, 58] width 29 height 25
click at [252, 43] on button "Alcohol" at bounding box center [256, 59] width 24 height 35
click at [67, 55] on div "button" at bounding box center [49, 52] width 48 height 13
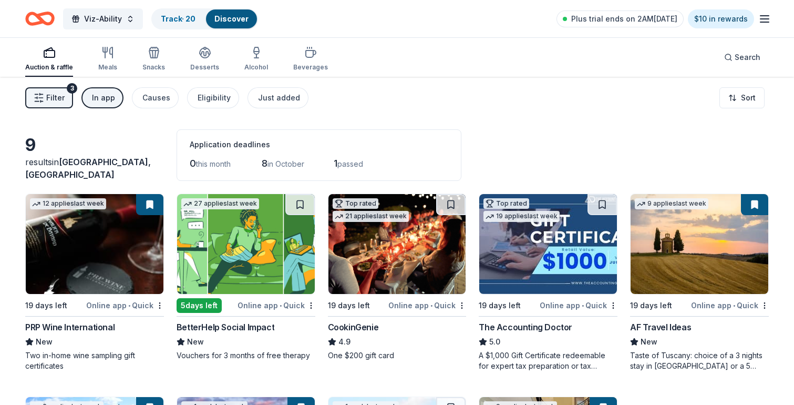
click at [66, 105] on button "Filter 3" at bounding box center [49, 97] width 48 height 21
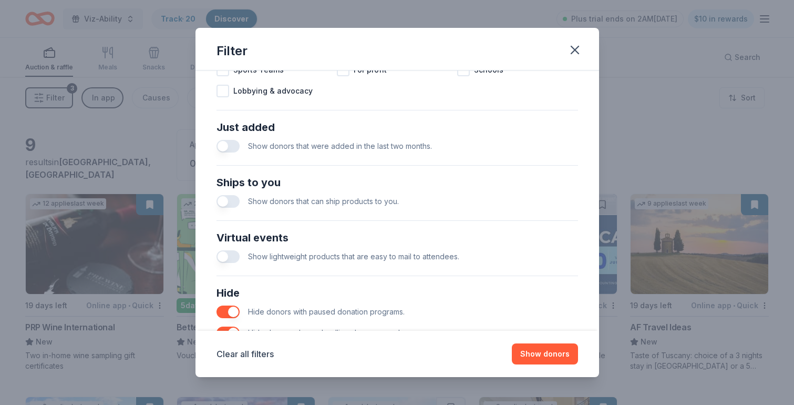
scroll to position [433, 0]
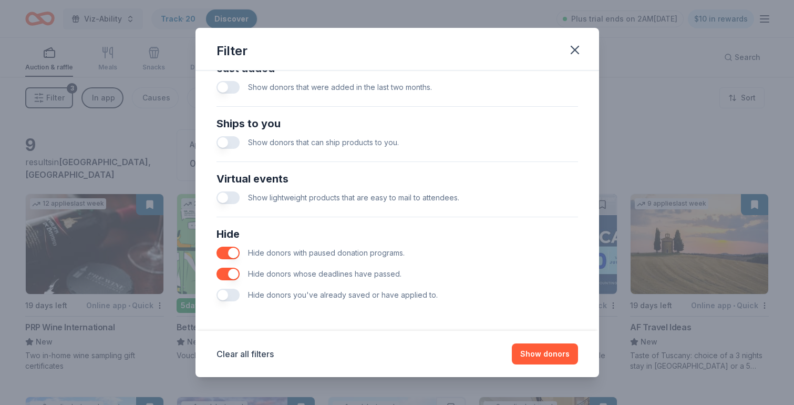
click at [227, 298] on button "button" at bounding box center [228, 295] width 23 height 13
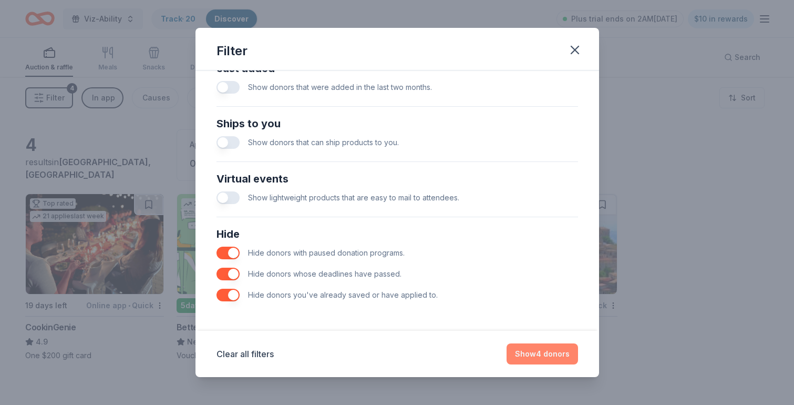
click at [526, 350] on button "Show 4 donors" at bounding box center [543, 353] width 72 height 21
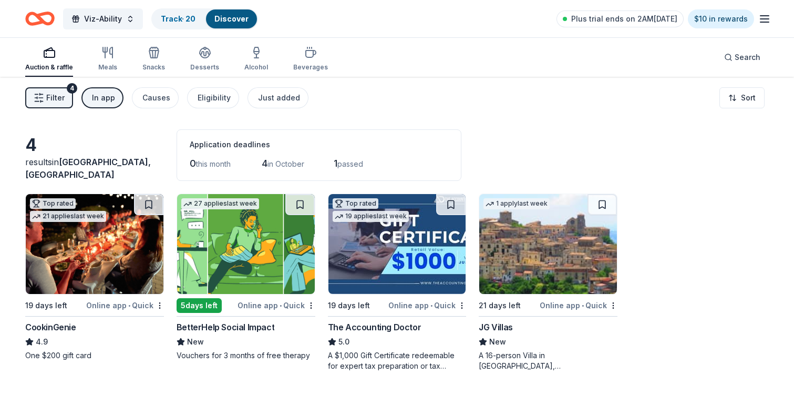
click at [65, 104] on button "Filter 4" at bounding box center [49, 97] width 48 height 21
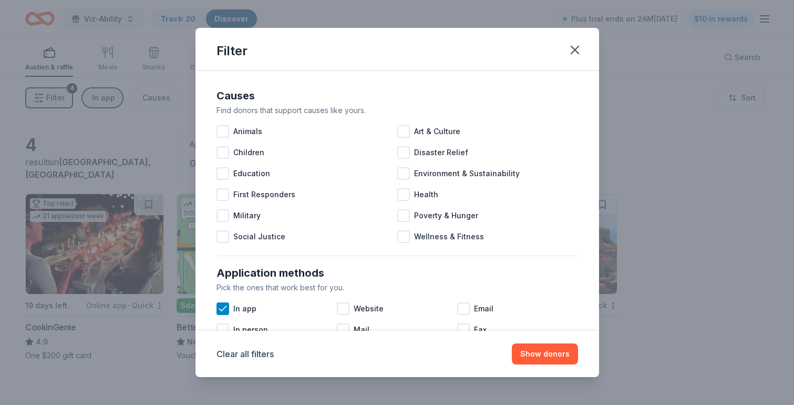
scroll to position [433, 0]
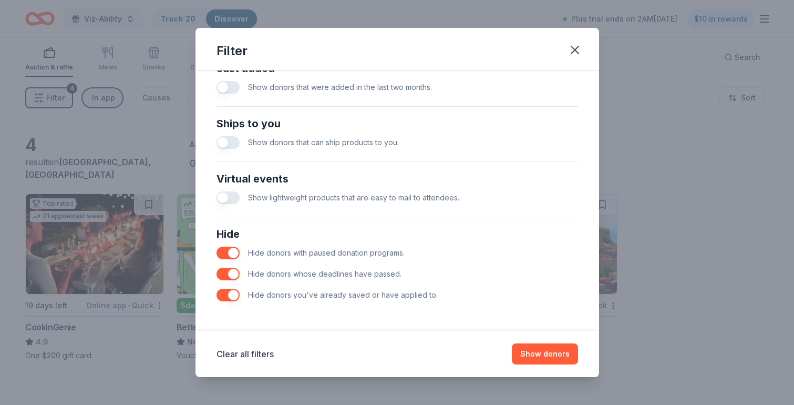
click at [229, 293] on button "button" at bounding box center [228, 295] width 23 height 13
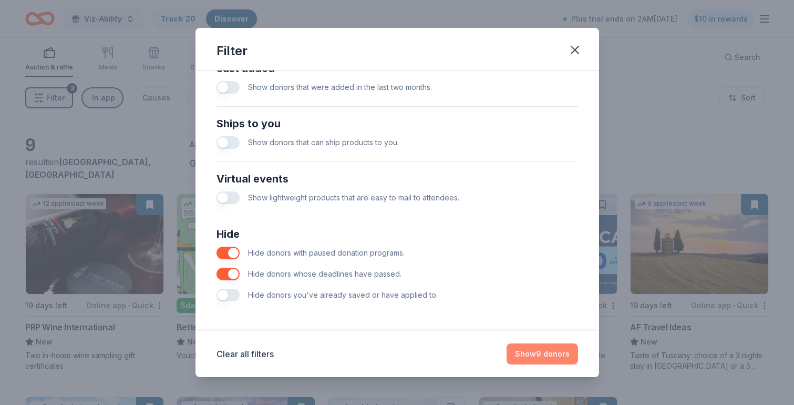
click at [560, 351] on button "Show 9 donors" at bounding box center [543, 353] width 72 height 21
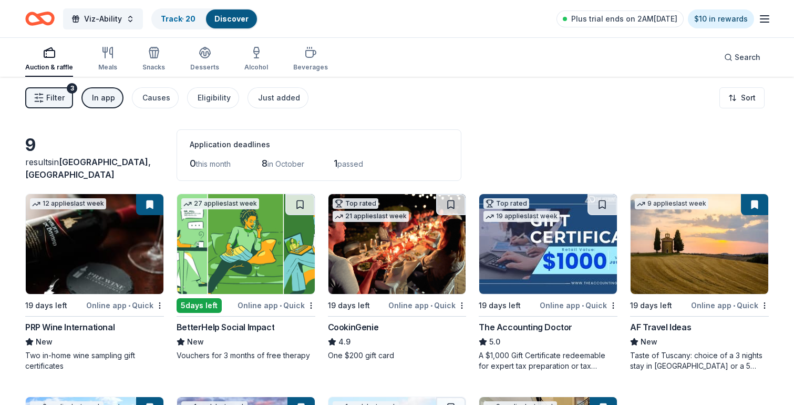
click at [55, 102] on span "Filter" at bounding box center [55, 97] width 18 height 13
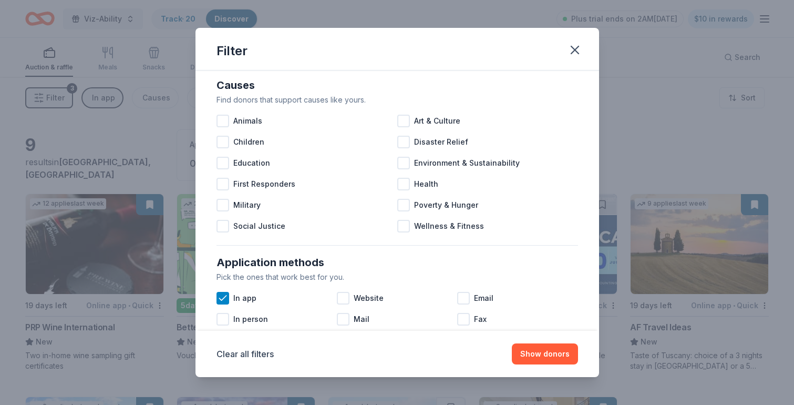
scroll to position [12, 0]
click at [225, 293] on icon at bounding box center [223, 297] width 11 height 11
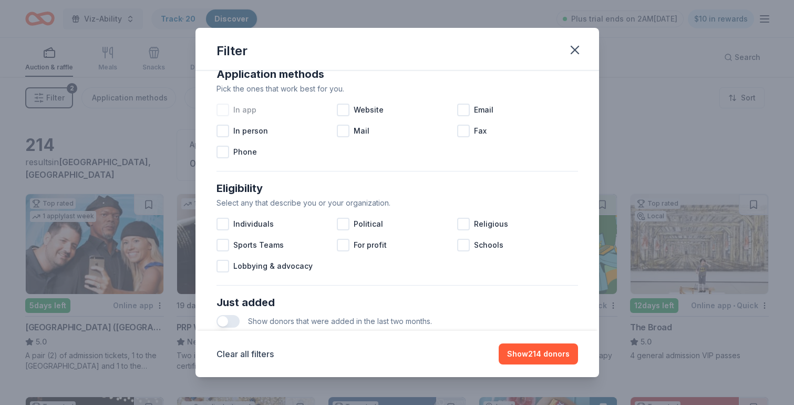
scroll to position [223, 0]
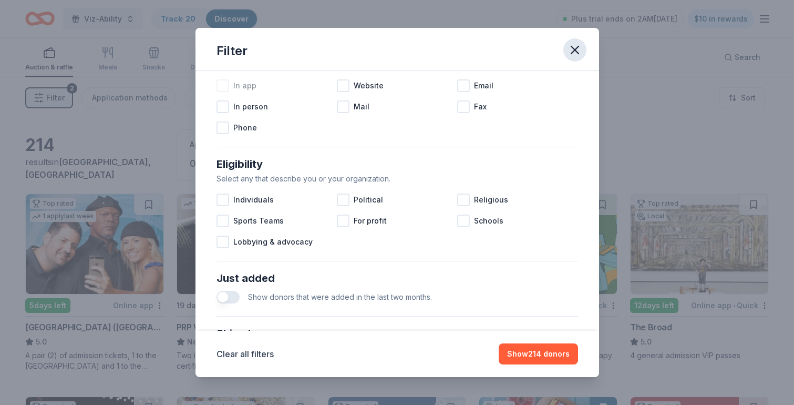
click at [578, 47] on icon "button" at bounding box center [575, 50] width 15 height 15
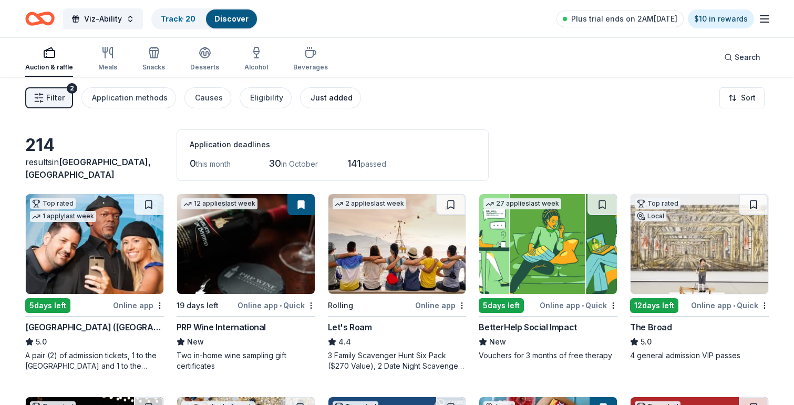
click at [317, 96] on div "Just added" at bounding box center [332, 97] width 42 height 13
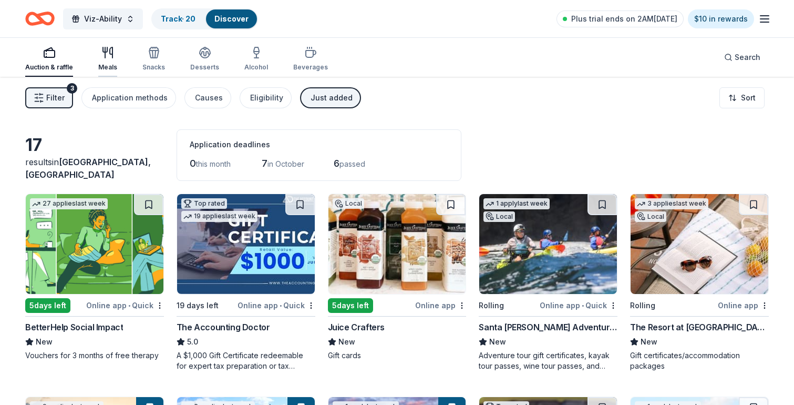
click at [103, 50] on icon "button" at bounding box center [107, 52] width 13 height 13
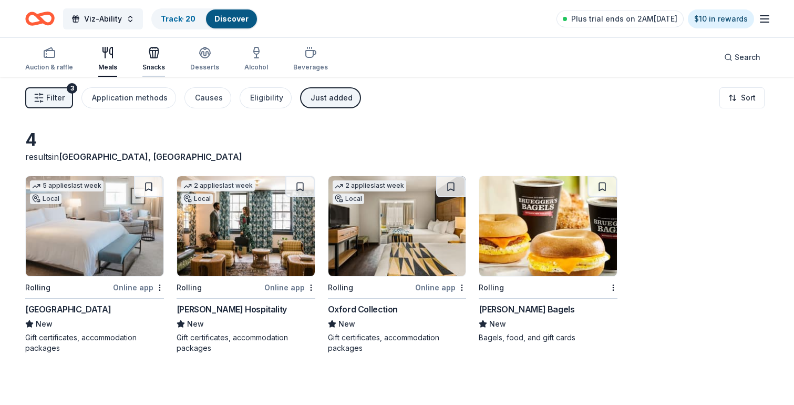
click at [158, 64] on div "Snacks" at bounding box center [153, 67] width 23 height 8
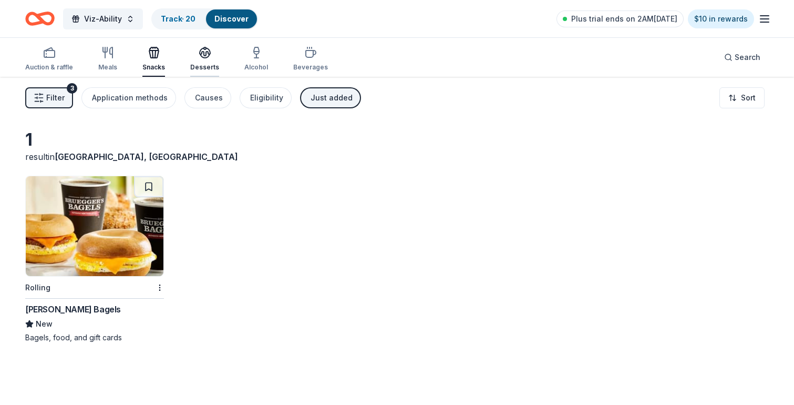
click at [207, 60] on div "Desserts" at bounding box center [204, 58] width 29 height 25
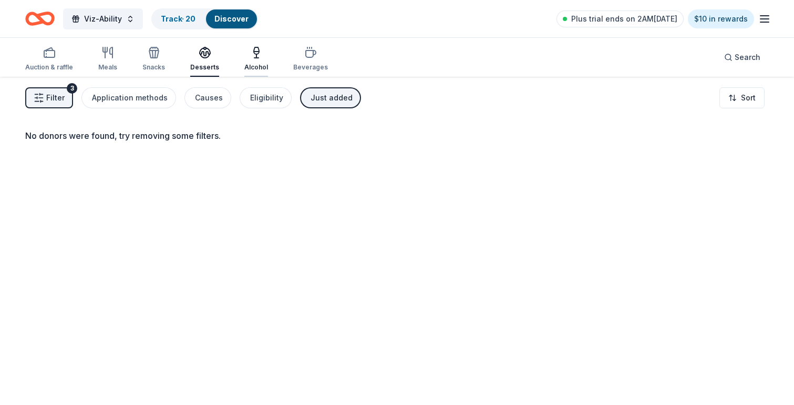
click at [252, 47] on icon "button" at bounding box center [256, 52] width 13 height 13
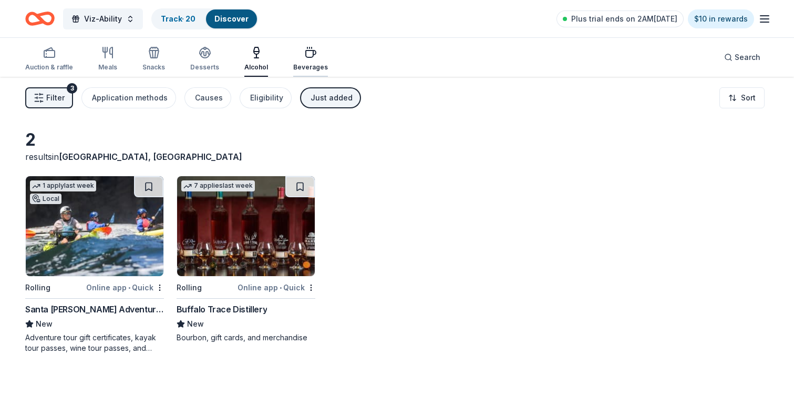
click at [305, 59] on div "Beverages" at bounding box center [310, 58] width 35 height 25
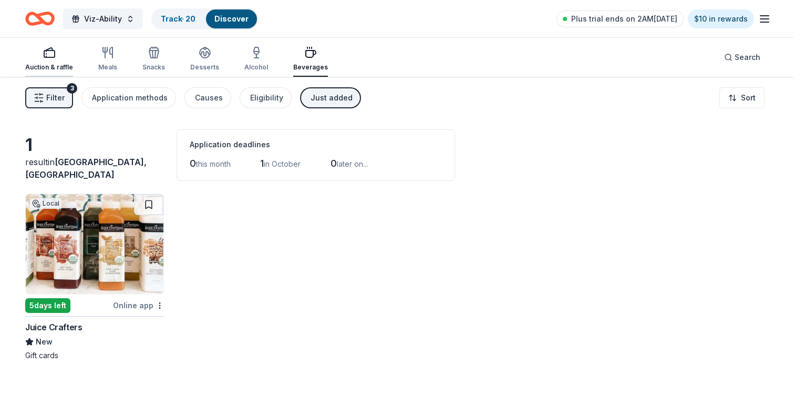
click at [43, 59] on div "Auction & raffle" at bounding box center [49, 58] width 48 height 25
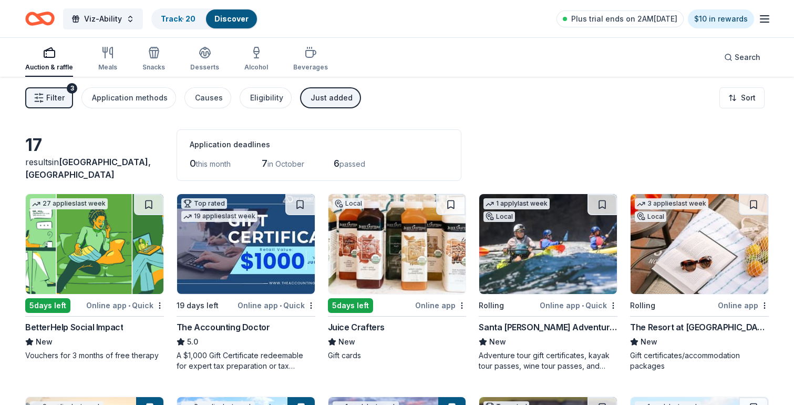
click at [62, 96] on span "Filter" at bounding box center [55, 97] width 18 height 13
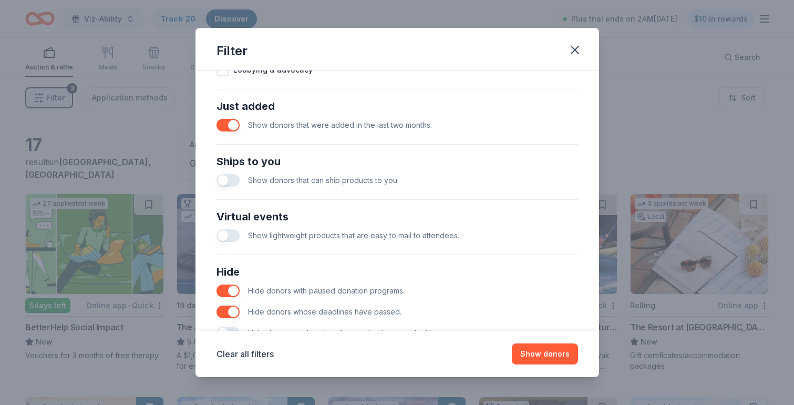
scroll to position [433, 0]
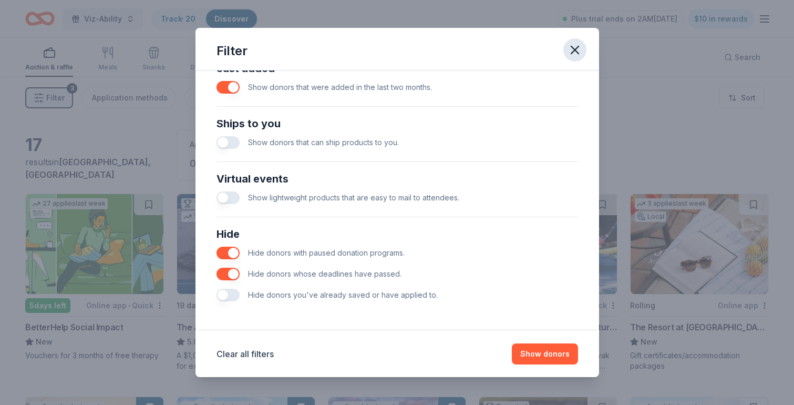
click at [577, 49] on icon "button" at bounding box center [575, 50] width 15 height 15
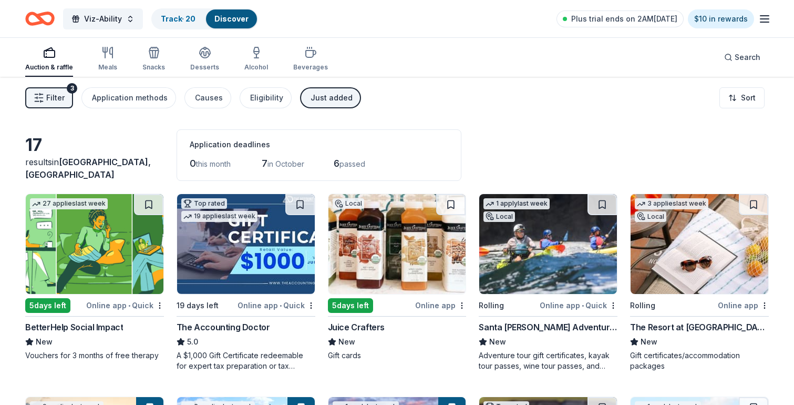
click at [340, 155] on div "6 passed" at bounding box center [355, 163] width 43 height 17
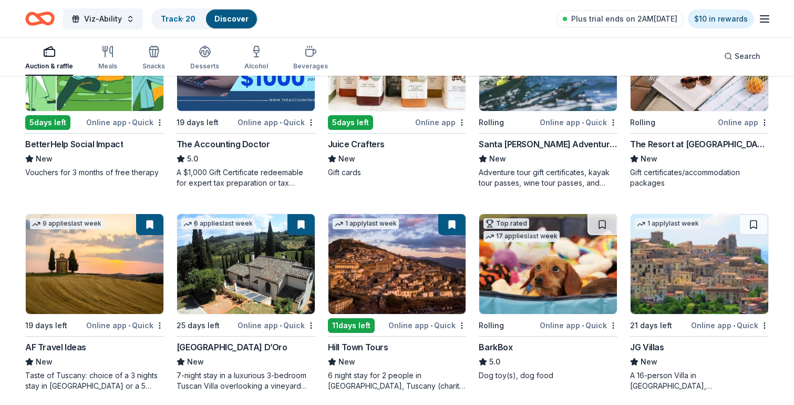
scroll to position [0, 0]
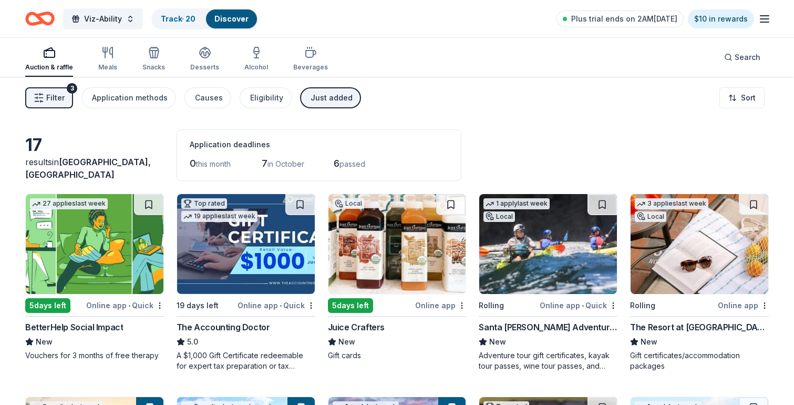
click at [319, 98] on div "Just added" at bounding box center [332, 97] width 42 height 13
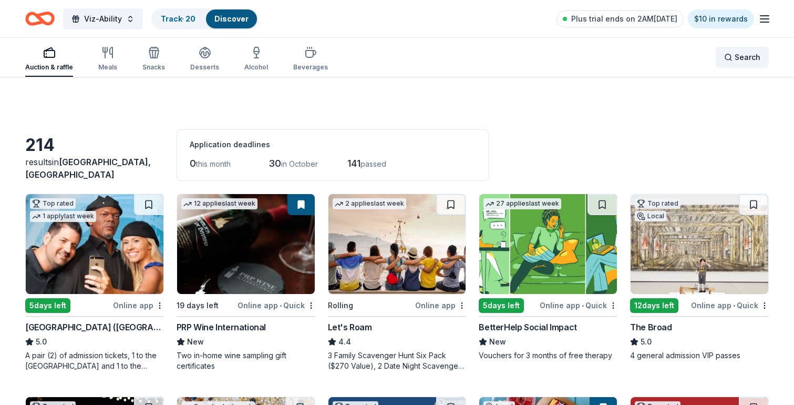
click at [741, 57] on span "Search" at bounding box center [748, 57] width 26 height 13
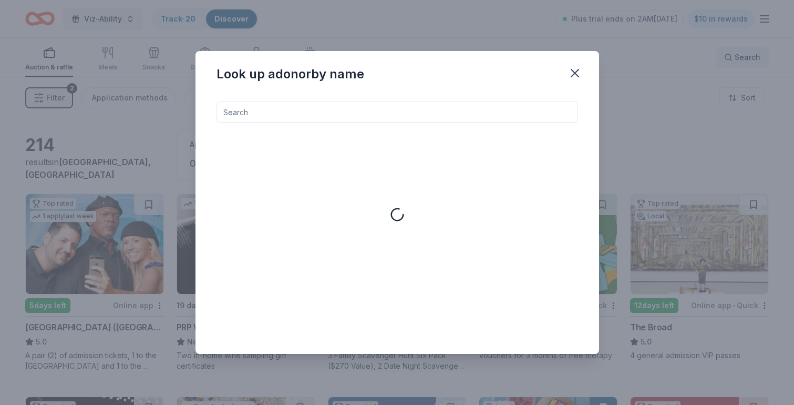
click at [741, 57] on div "Look up a donor by name" at bounding box center [397, 202] width 794 height 405
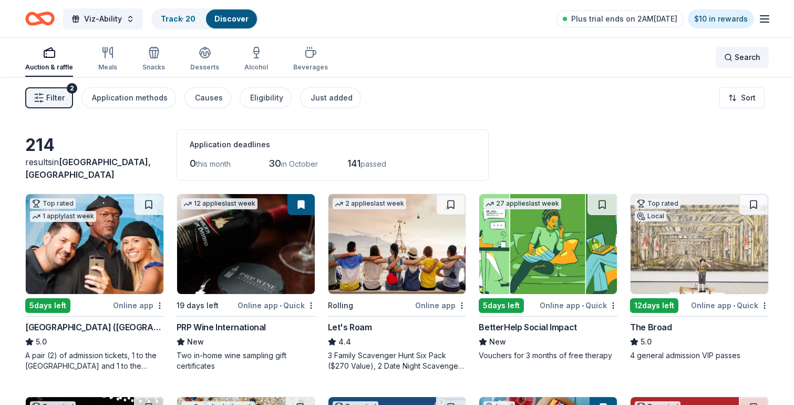
click at [741, 57] on span "Search" at bounding box center [748, 57] width 26 height 13
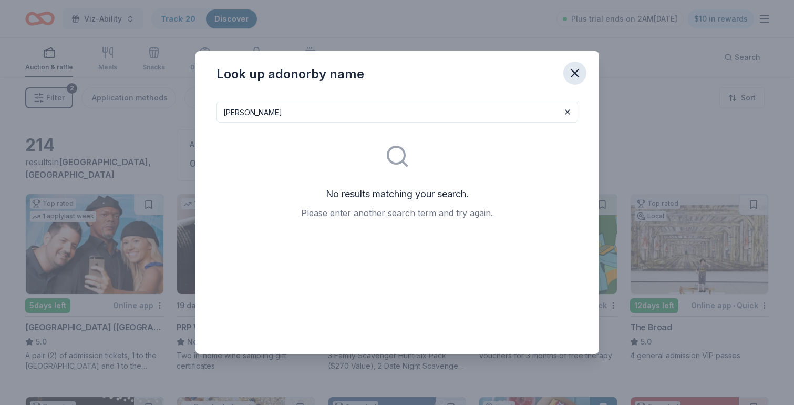
type input "sally c"
click at [576, 74] on icon "button" at bounding box center [574, 72] width 7 height 7
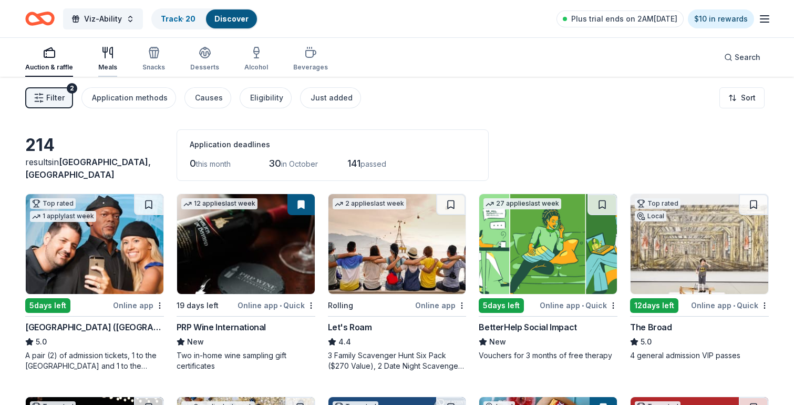
click at [102, 59] on div "Meals" at bounding box center [107, 58] width 19 height 25
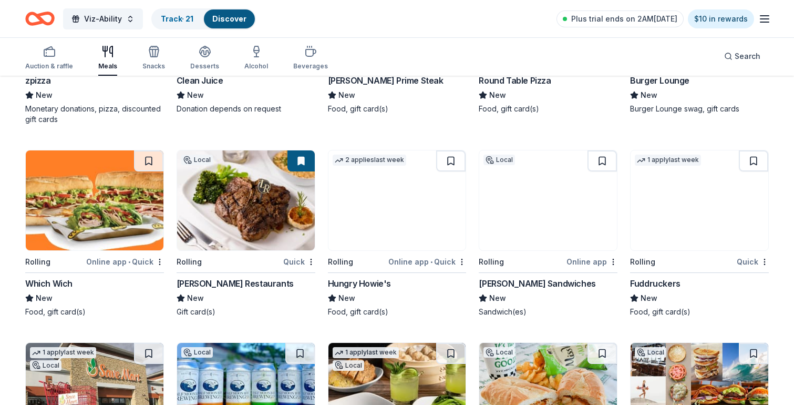
scroll to position [2415, 0]
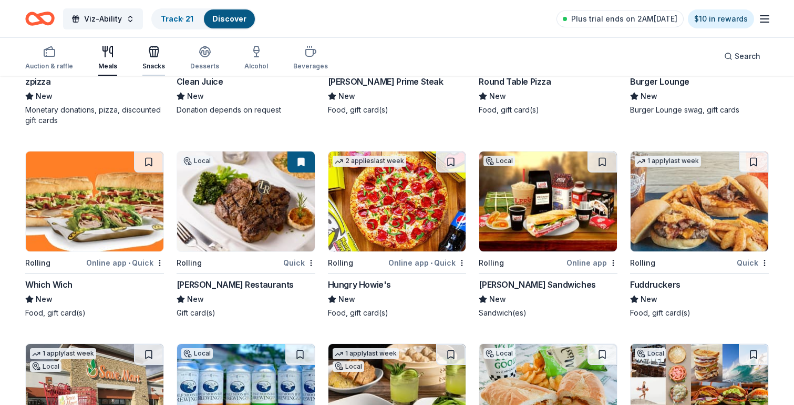
click at [155, 58] on div "Snacks" at bounding box center [153, 57] width 23 height 25
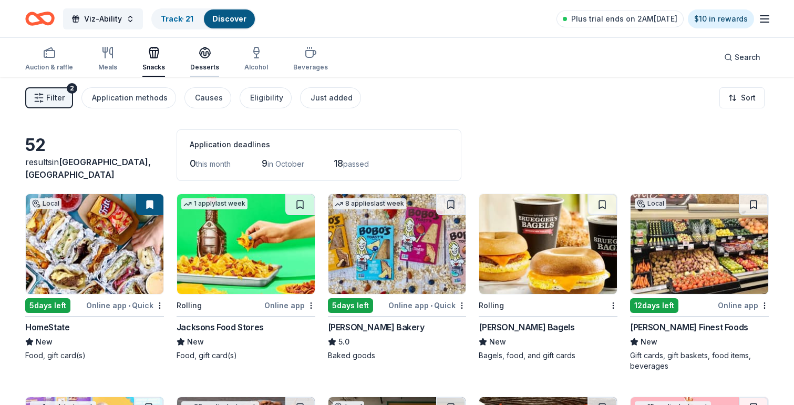
click at [203, 60] on div "Desserts" at bounding box center [204, 58] width 29 height 25
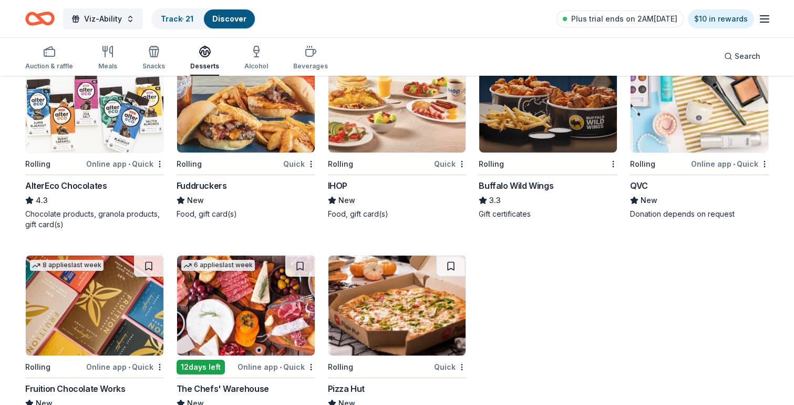
scroll to position [1184, 0]
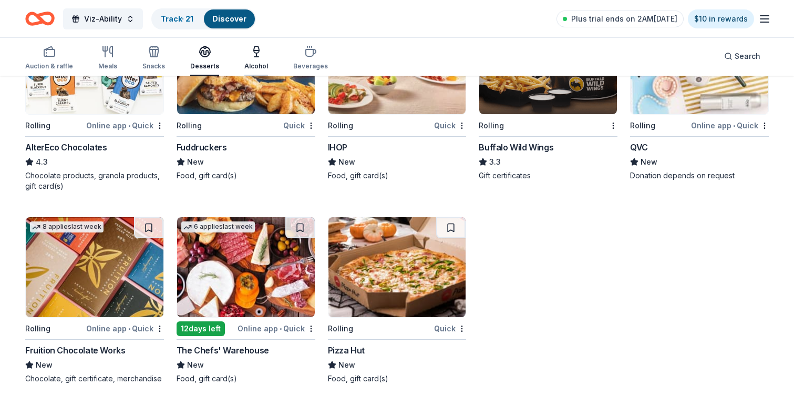
click at [254, 50] on icon "button" at bounding box center [256, 49] width 5 height 7
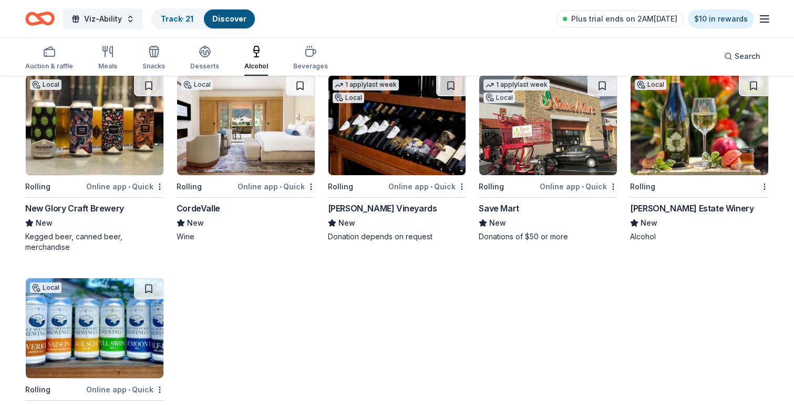
scroll to position [981, 0]
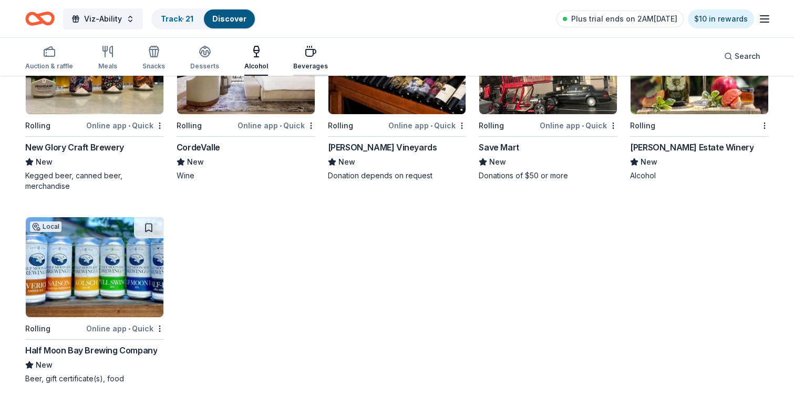
click at [304, 51] on icon "button" at bounding box center [310, 51] width 13 height 13
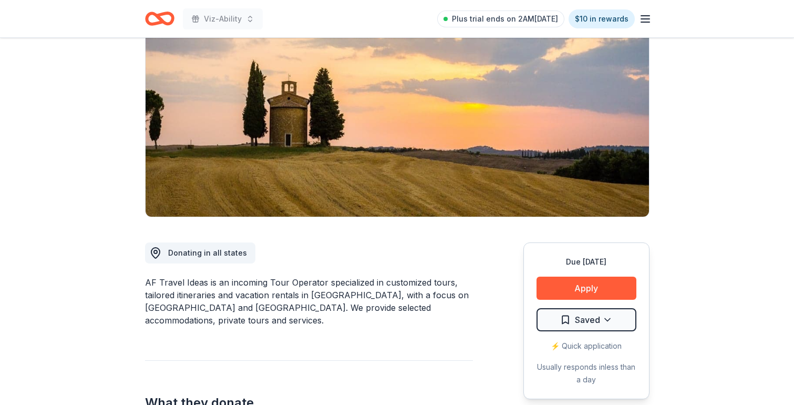
scroll to position [106, 0]
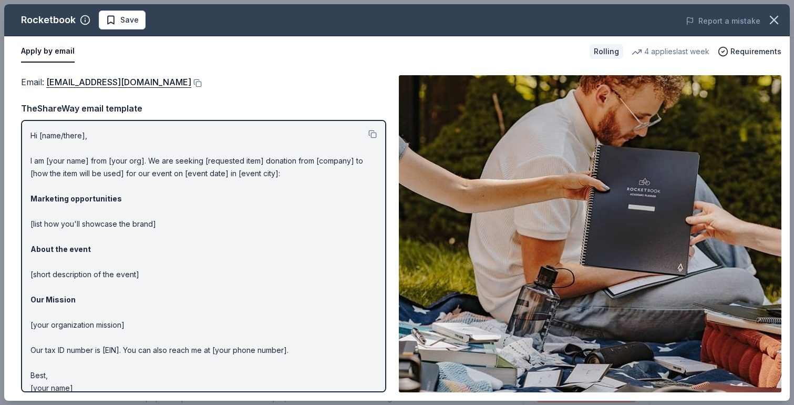
scroll to position [360, 0]
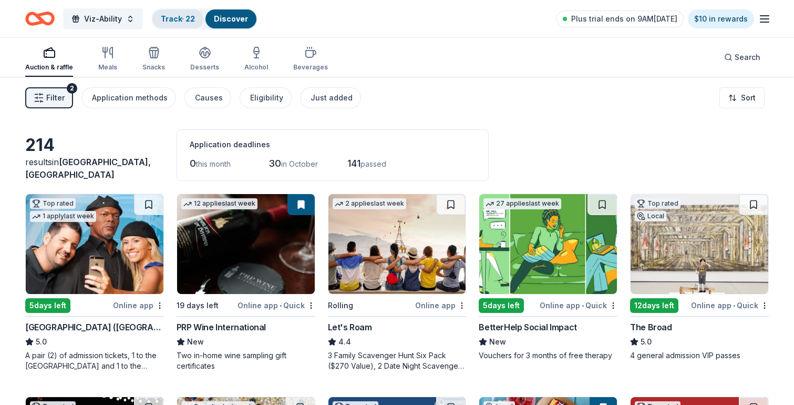
click at [187, 18] on link "Track · 22" at bounding box center [178, 18] width 34 height 9
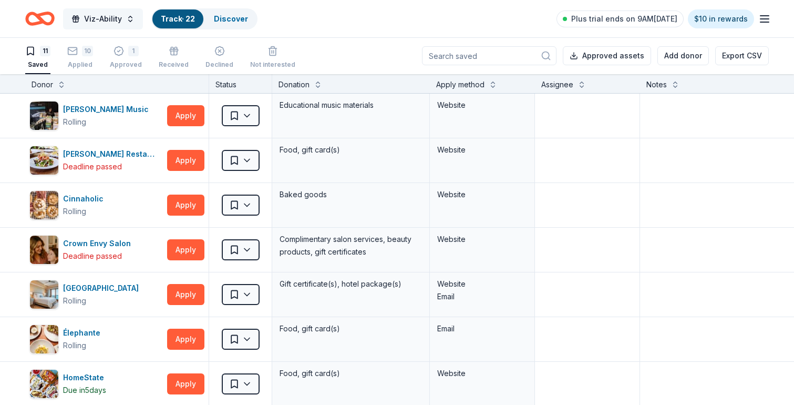
click at [101, 18] on span "Viz-Ability" at bounding box center [103, 19] width 38 height 13
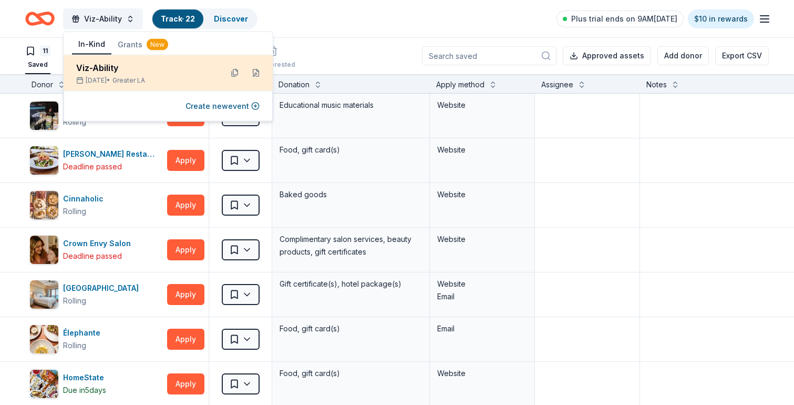
click at [91, 73] on div "Viz-Ability" at bounding box center [145, 68] width 138 height 13
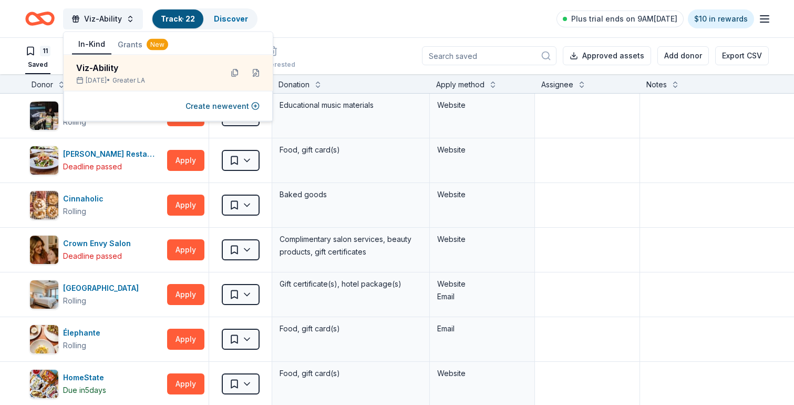
click at [42, 13] on icon "Home" at bounding box center [45, 18] width 16 height 11
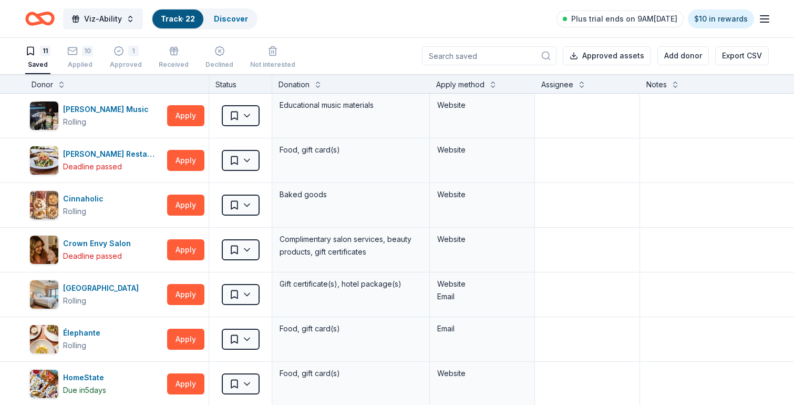
click at [42, 24] on icon "Home" at bounding box center [39, 18] width 29 height 25
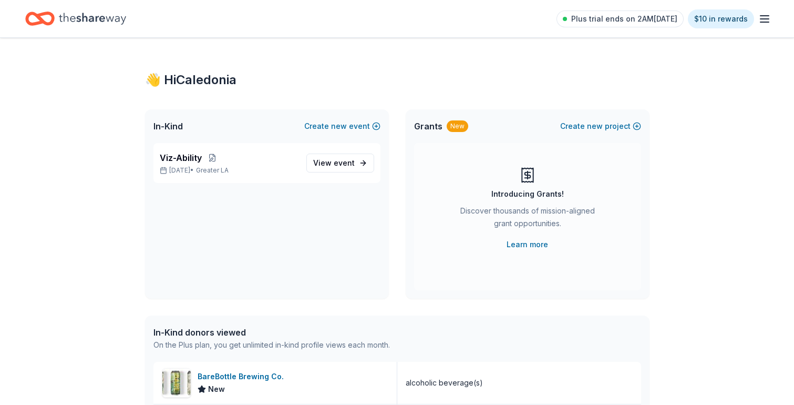
click at [37, 28] on icon "Home" at bounding box center [39, 18] width 29 height 25
click at [179, 160] on span "Viz-Ability" at bounding box center [181, 157] width 42 height 13
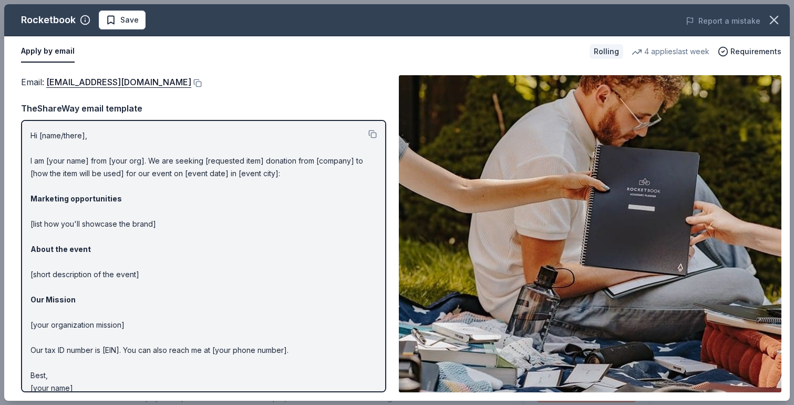
scroll to position [360, 0]
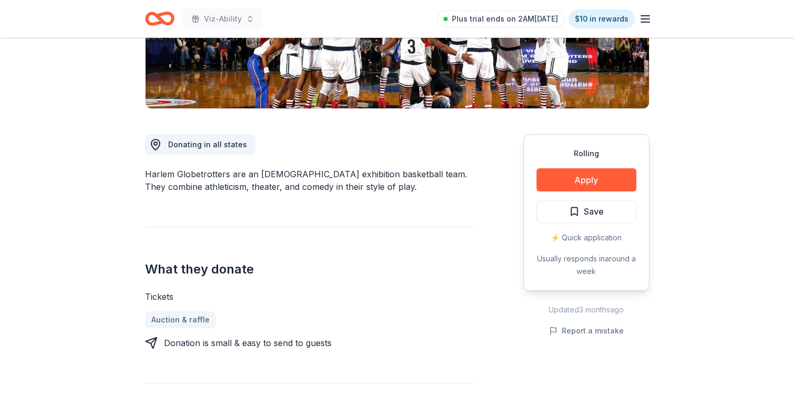
scroll to position [229, 0]
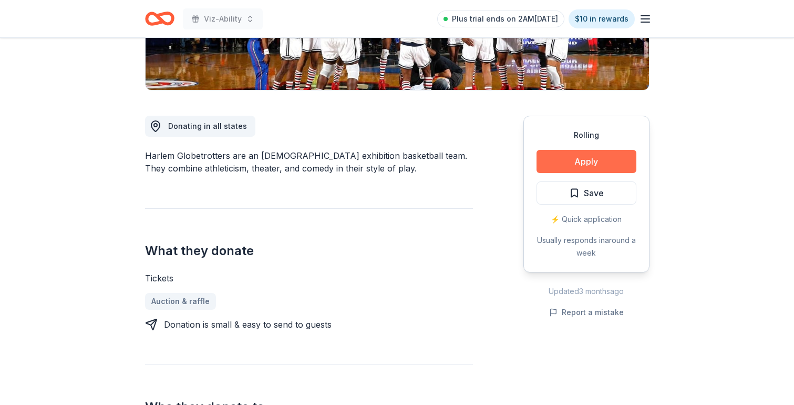
click at [587, 162] on button "Apply" at bounding box center [587, 161] width 100 height 23
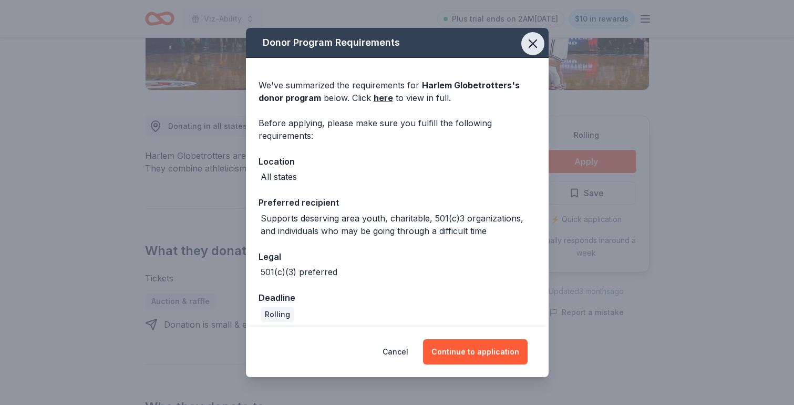
click at [536, 40] on icon "button" at bounding box center [532, 43] width 7 height 7
